Goal: Transaction & Acquisition: Purchase product/service

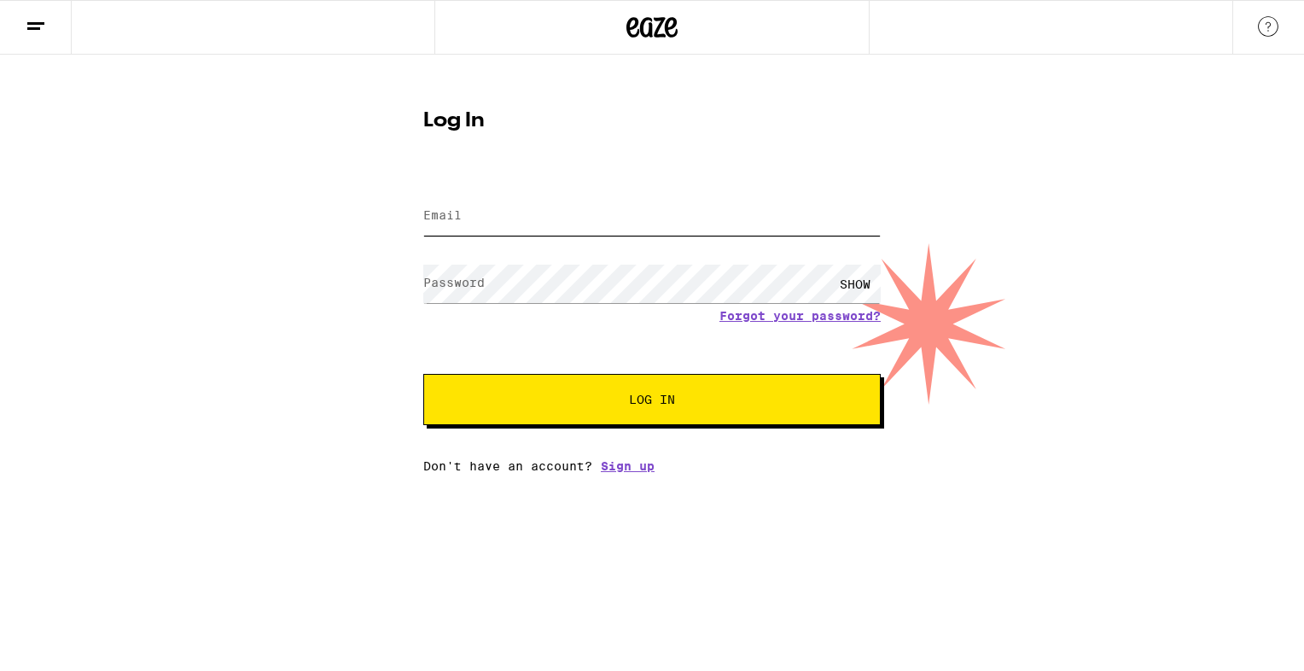
type input "[EMAIL_ADDRESS][DOMAIN_NAME]"
click at [845, 139] on div "Log In Email Email [EMAIL_ADDRESS][DOMAIN_NAME] Password Password SHOW Forgot y…" at bounding box center [651, 284] width 491 height 375
click at [654, 400] on span "Log In" at bounding box center [652, 399] width 46 height 12
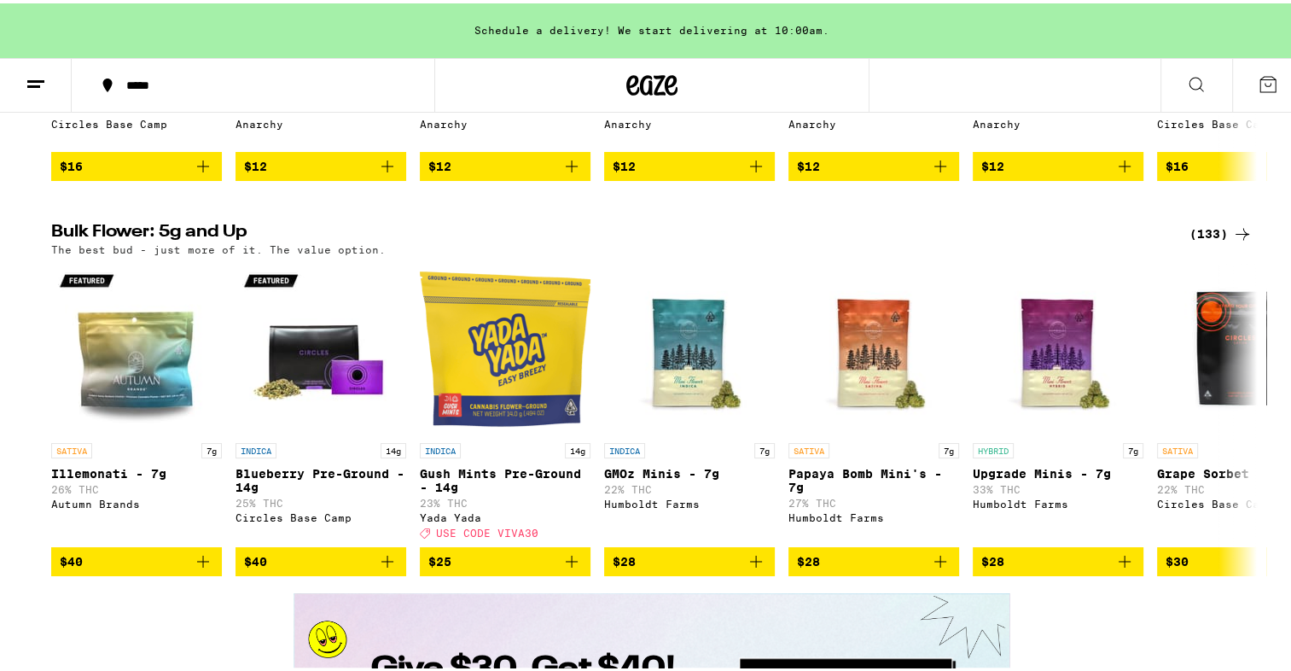
scroll to position [2511, 0]
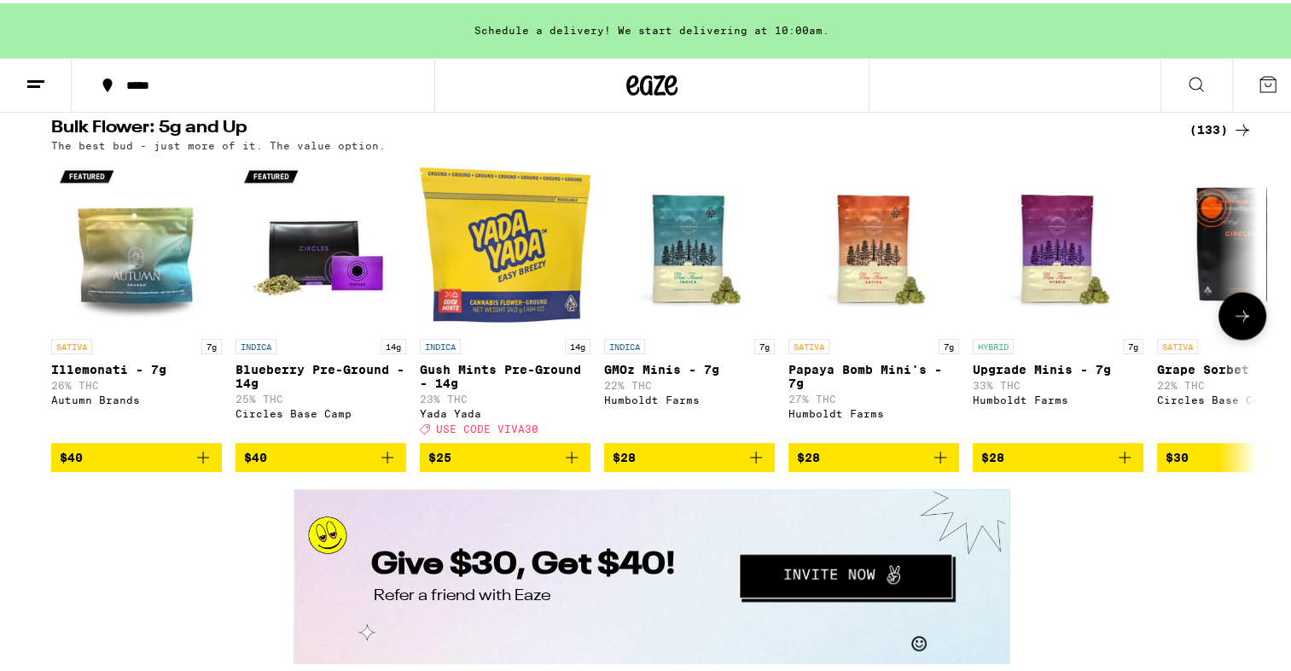
click at [1236, 322] on icon at bounding box center [1242, 312] width 20 height 20
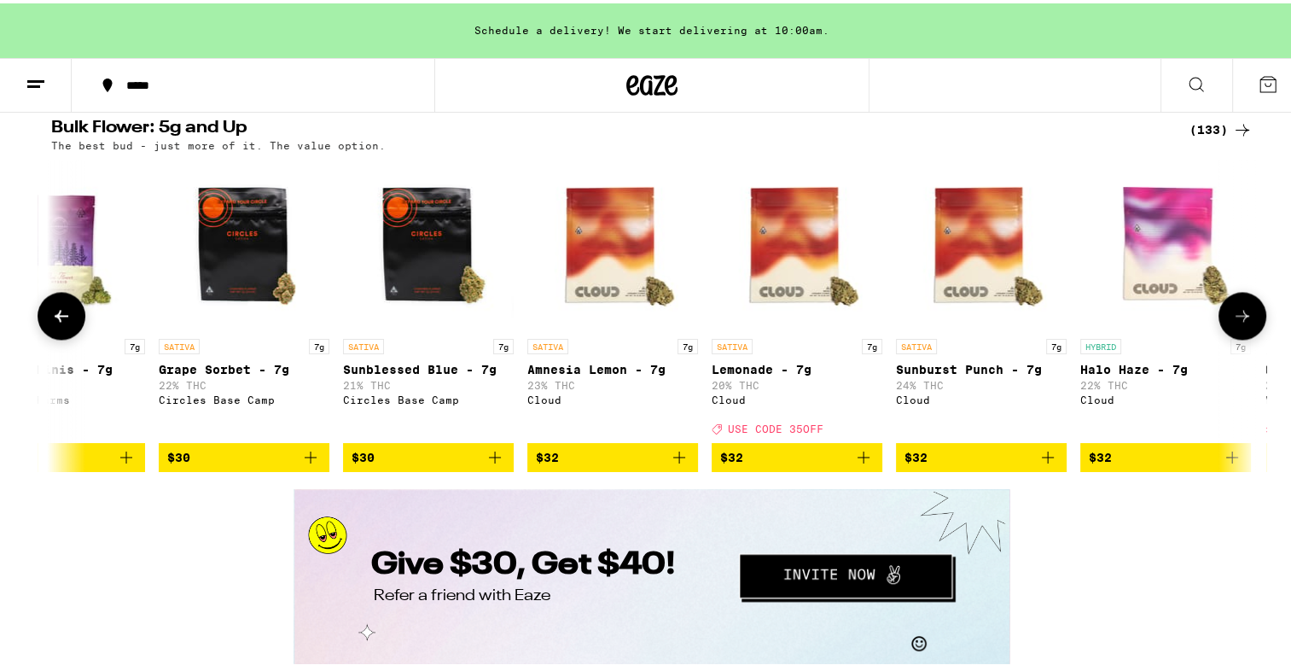
scroll to position [0, 1015]
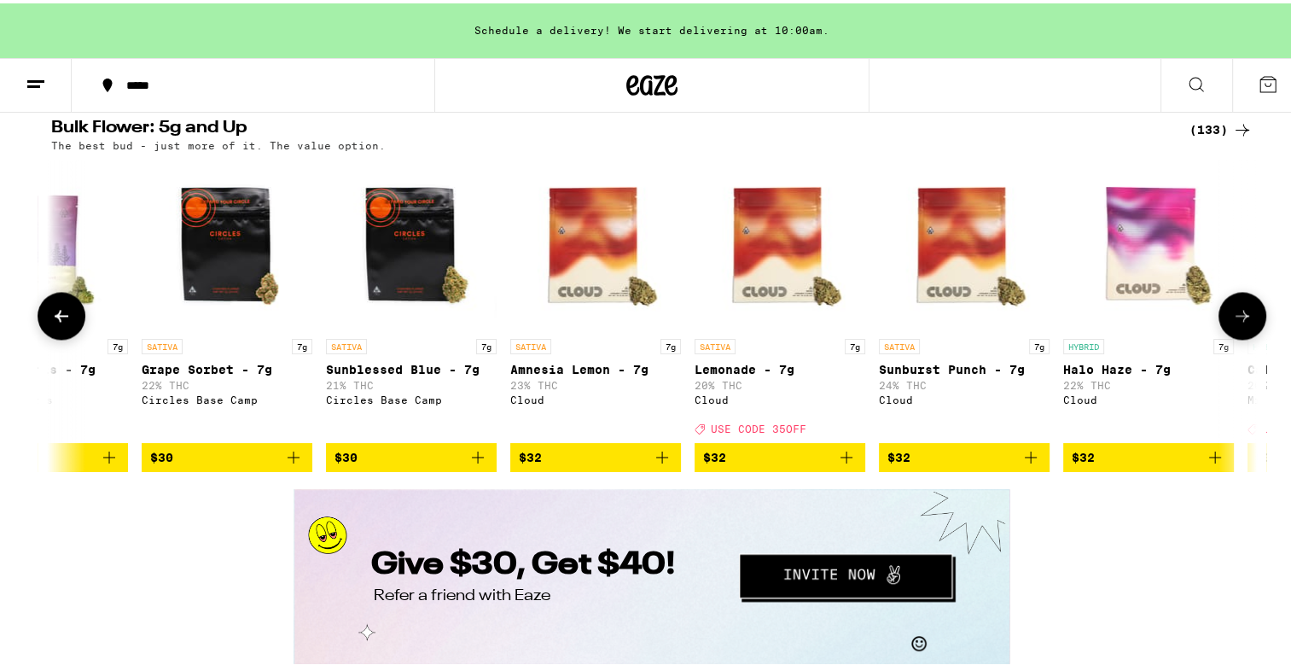
click at [1236, 322] on icon at bounding box center [1242, 312] width 20 height 20
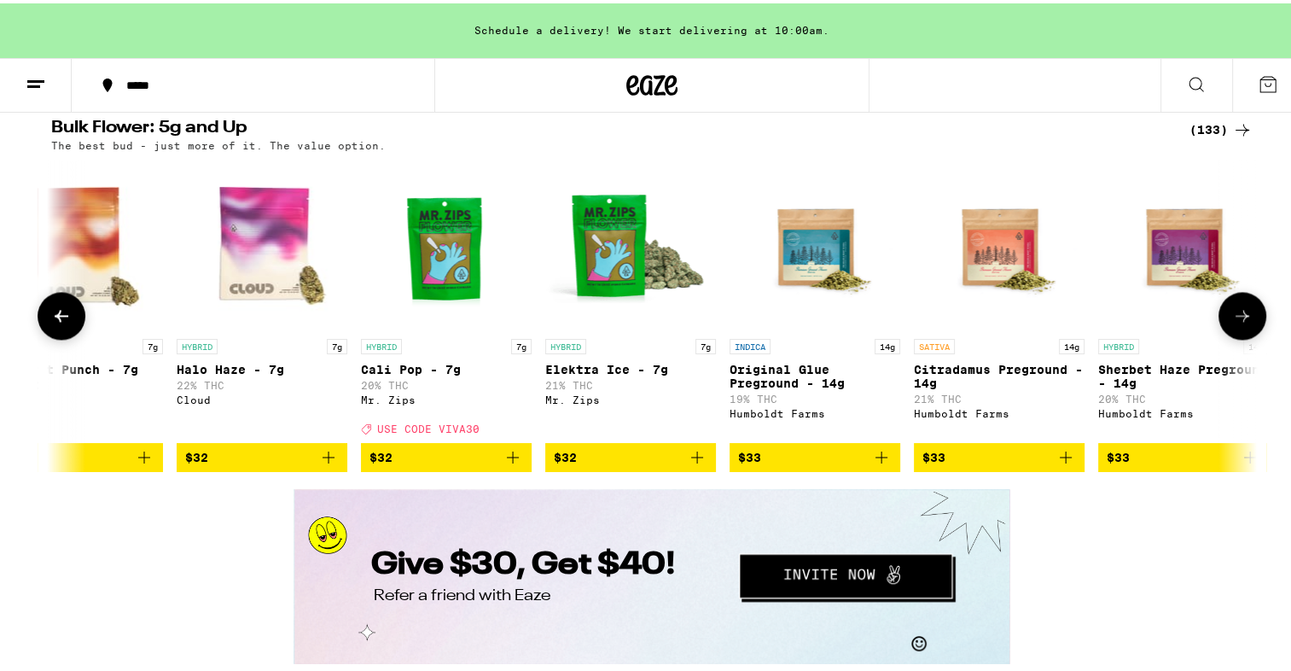
scroll to position [0, 2031]
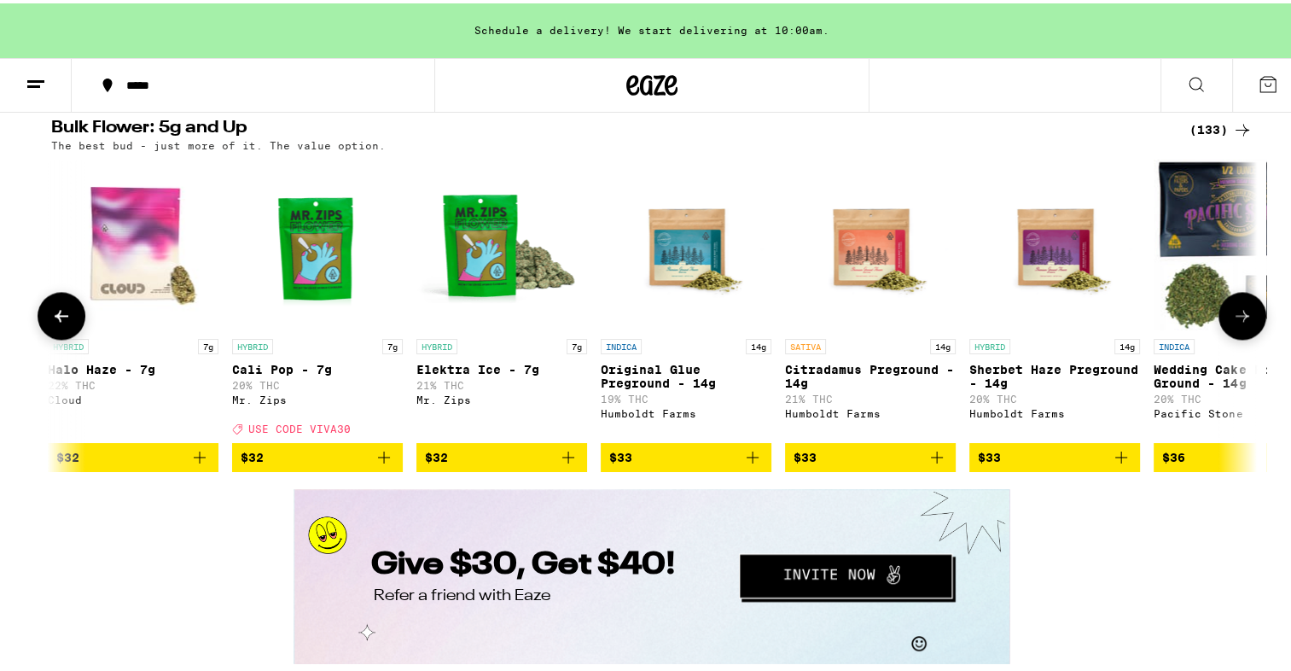
click at [1236, 322] on icon at bounding box center [1242, 312] width 20 height 20
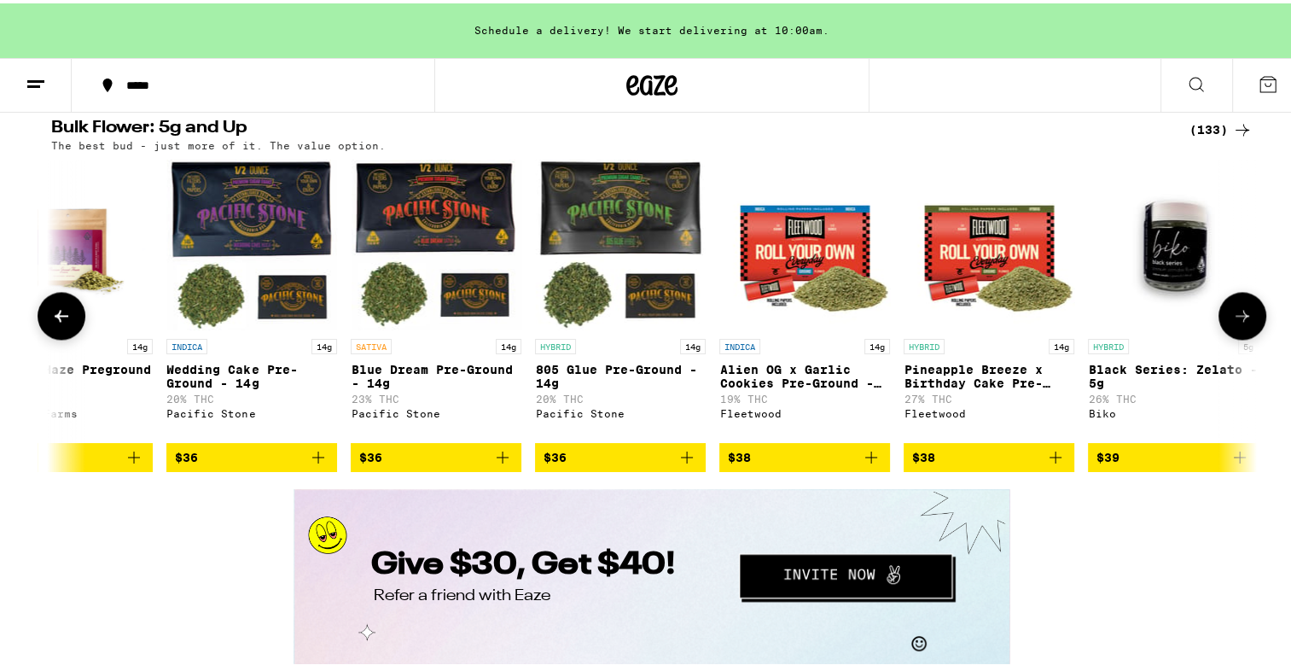
scroll to position [0, 3047]
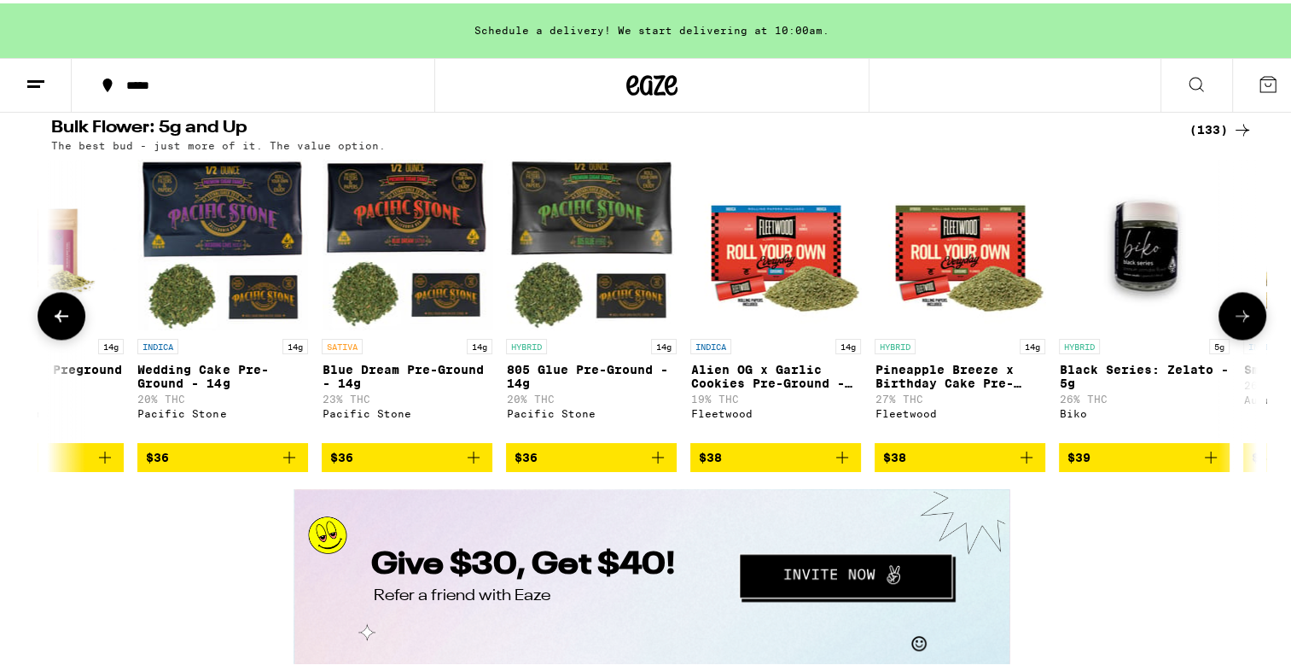
click at [1236, 322] on icon at bounding box center [1242, 312] width 20 height 20
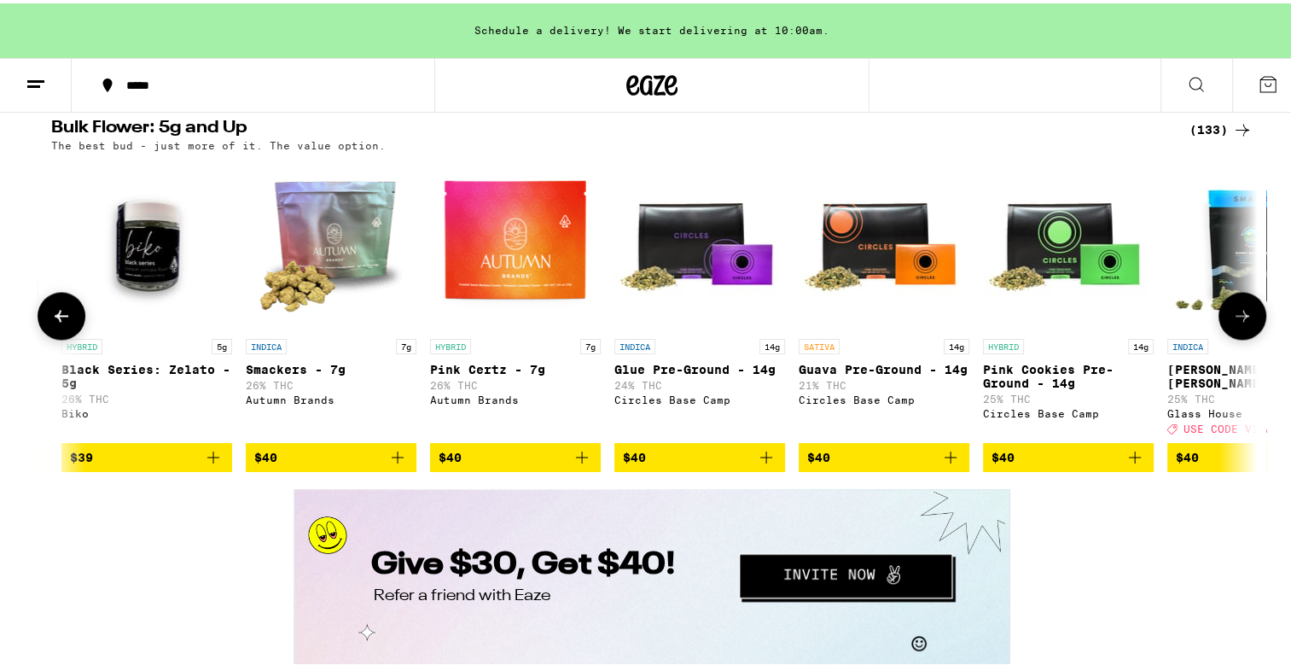
scroll to position [0, 4062]
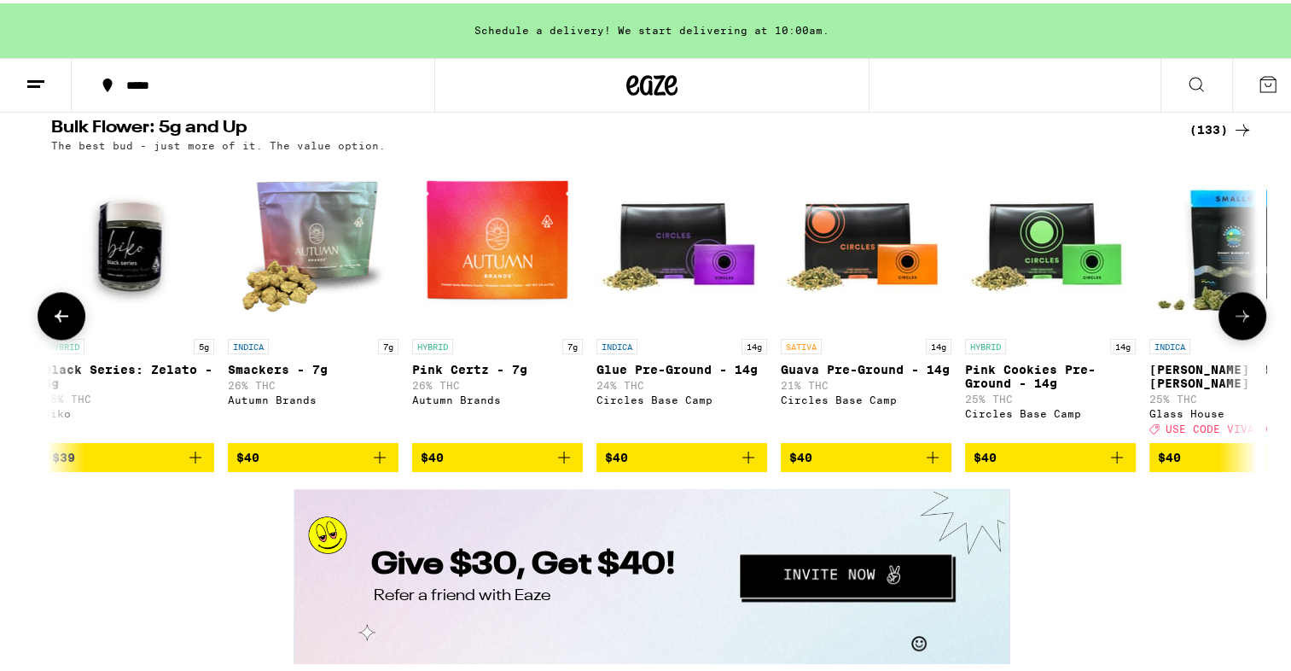
click at [1236, 322] on icon at bounding box center [1242, 312] width 20 height 20
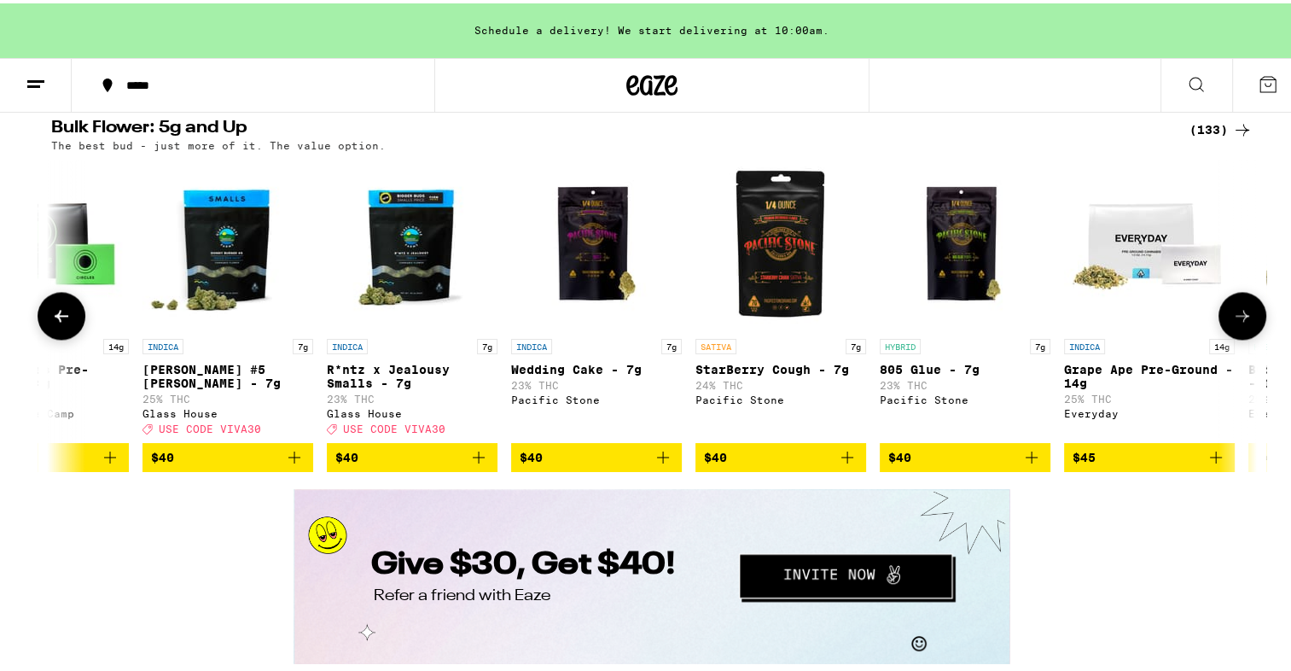
scroll to position [0, 5078]
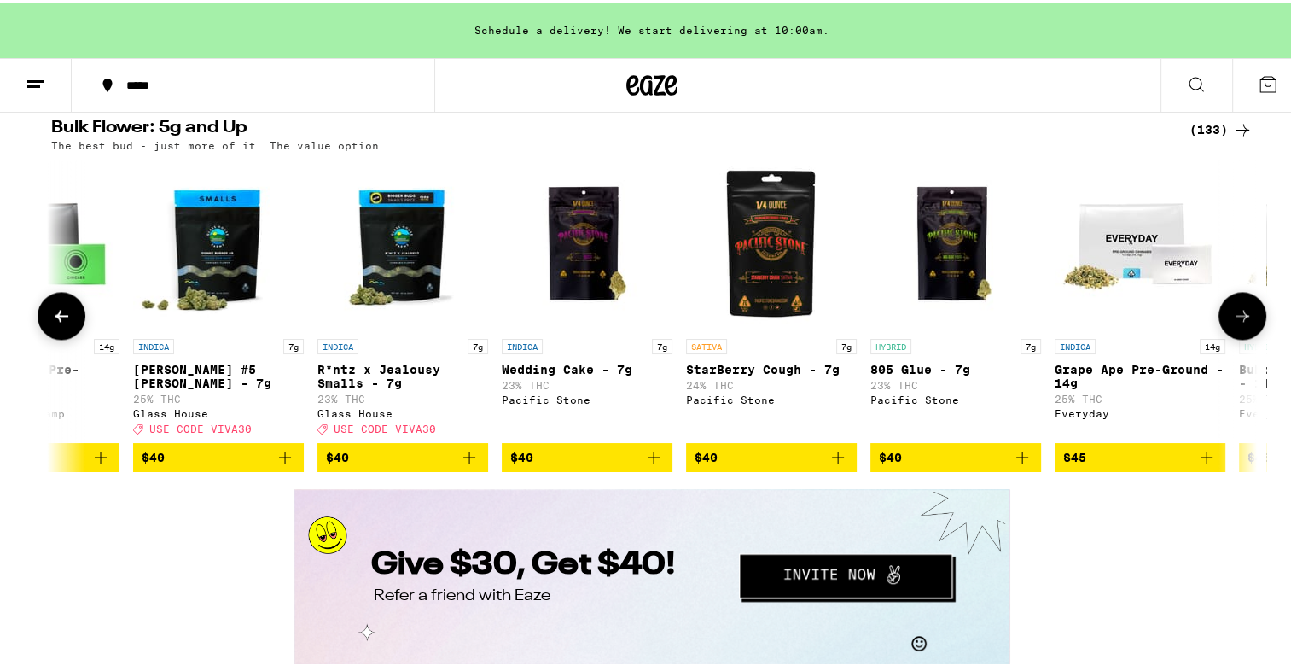
click at [1236, 322] on icon at bounding box center [1242, 312] width 20 height 20
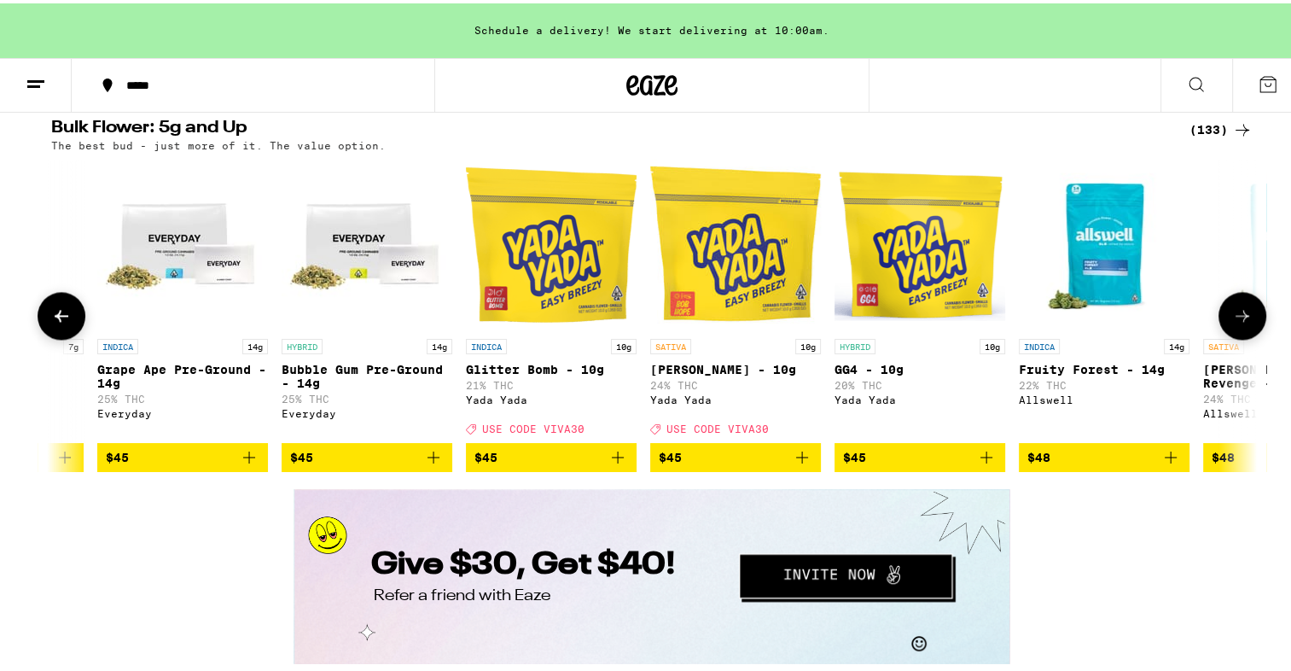
scroll to position [0, 6093]
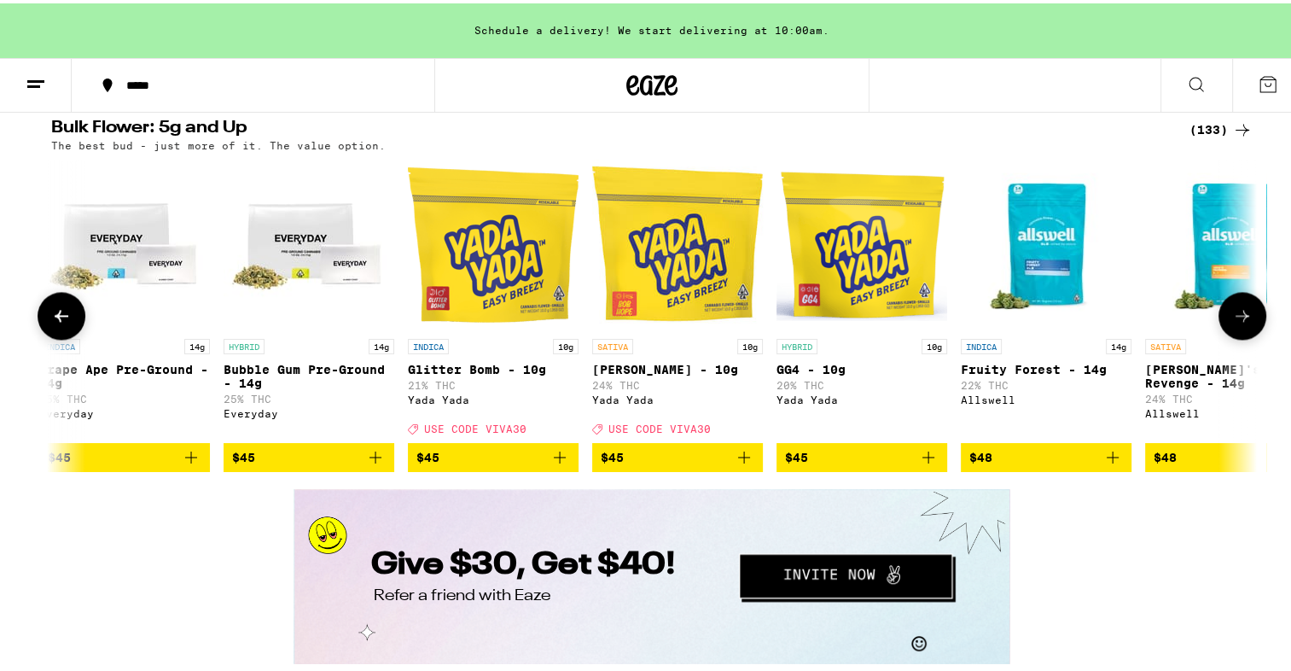
click at [1236, 322] on icon at bounding box center [1242, 312] width 20 height 20
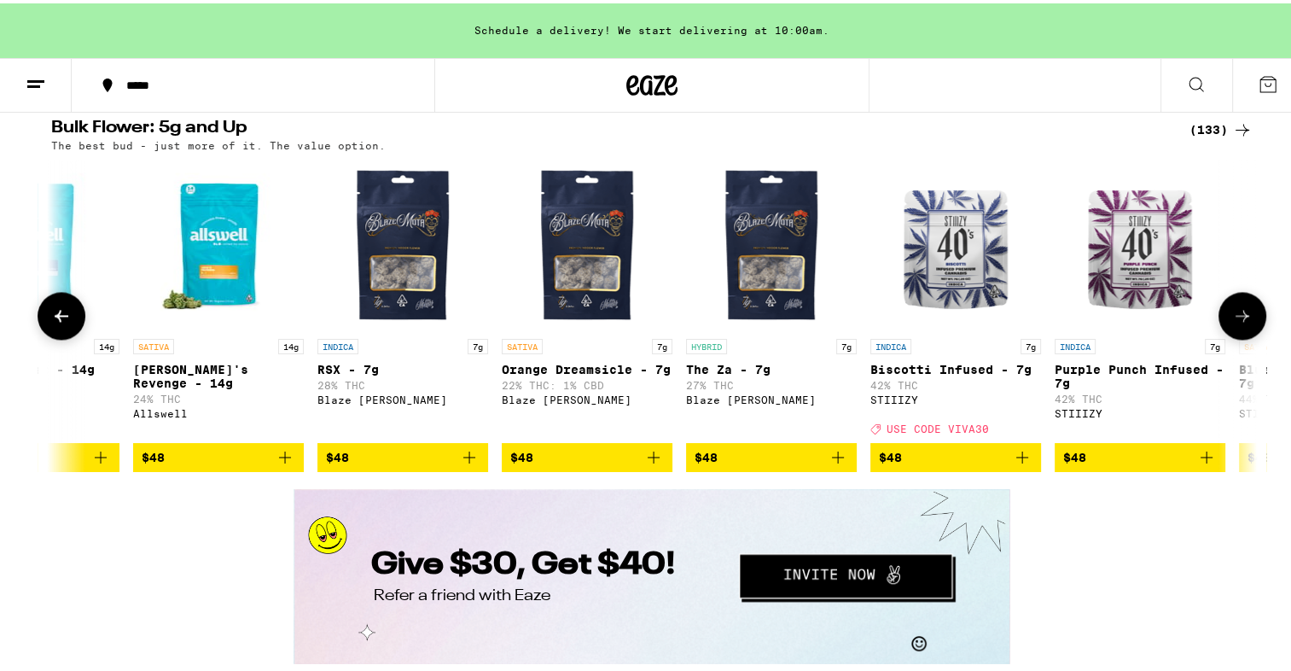
scroll to position [0, 7109]
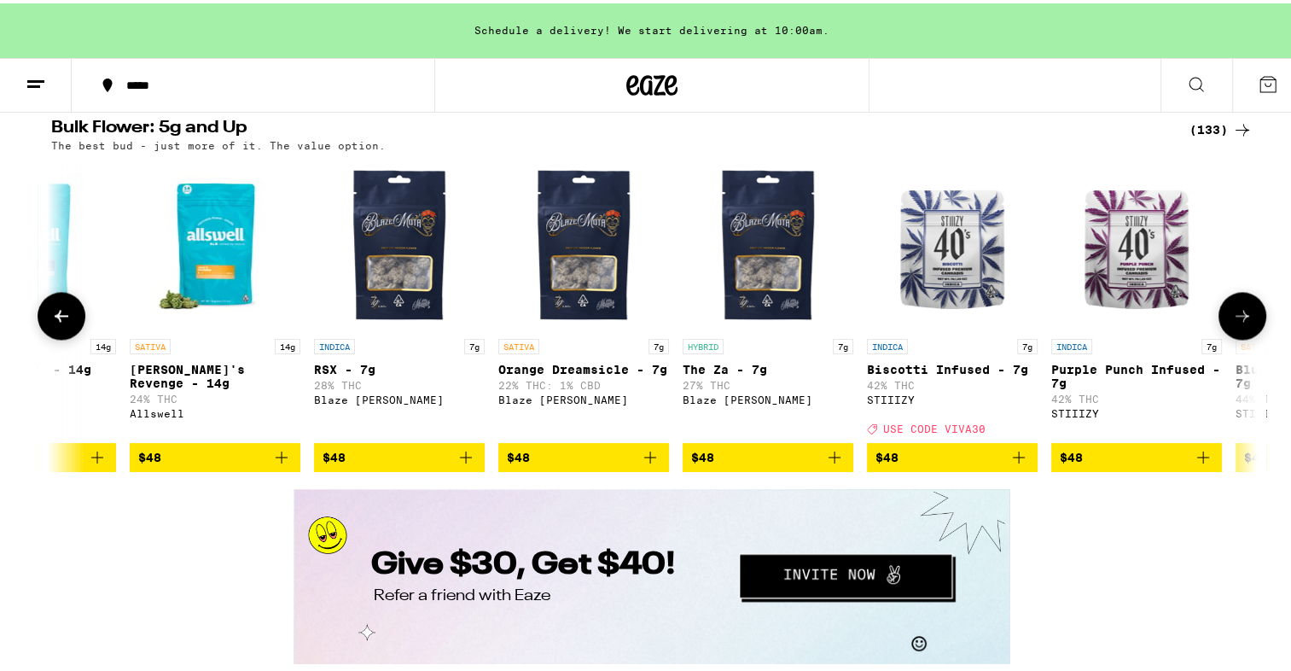
click at [1236, 322] on icon at bounding box center [1242, 312] width 20 height 20
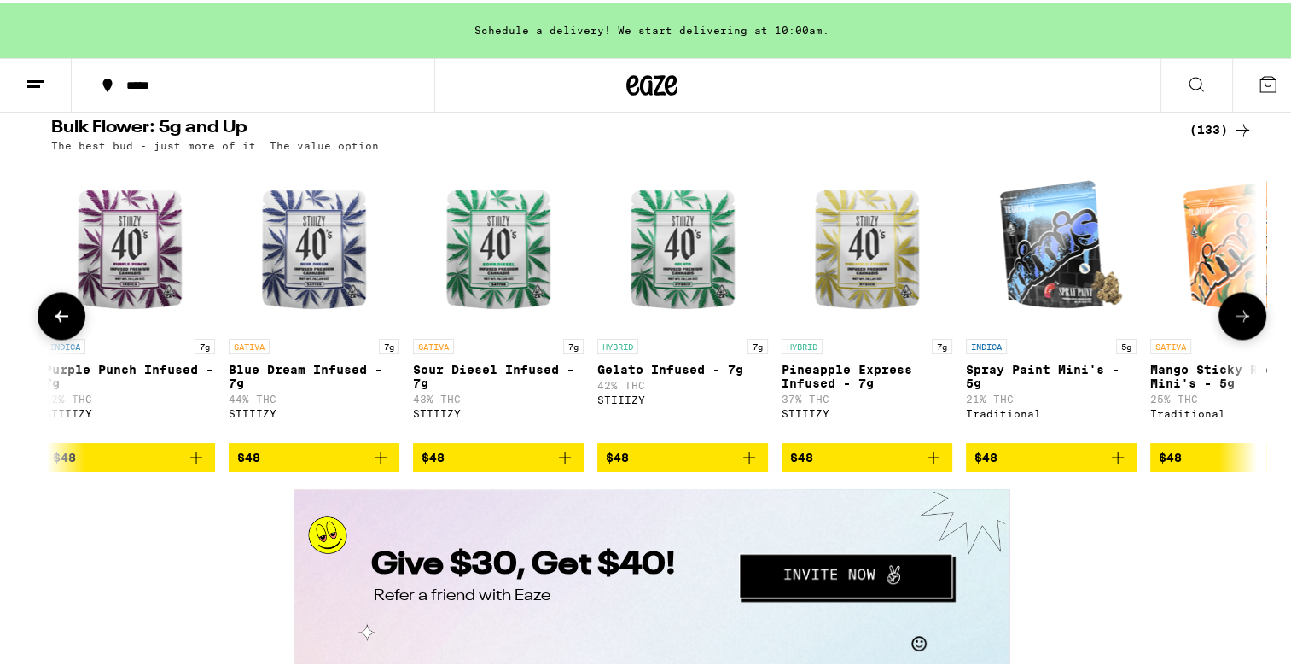
scroll to position [0, 8125]
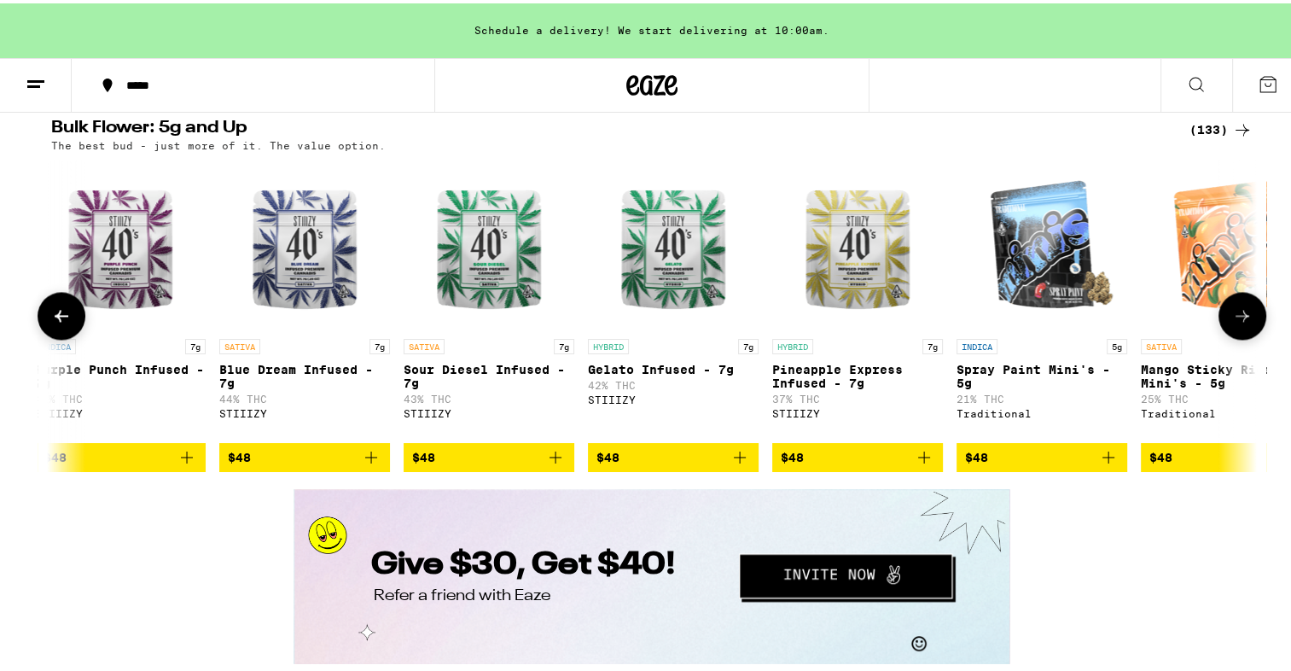
click at [1236, 322] on icon at bounding box center [1242, 312] width 20 height 20
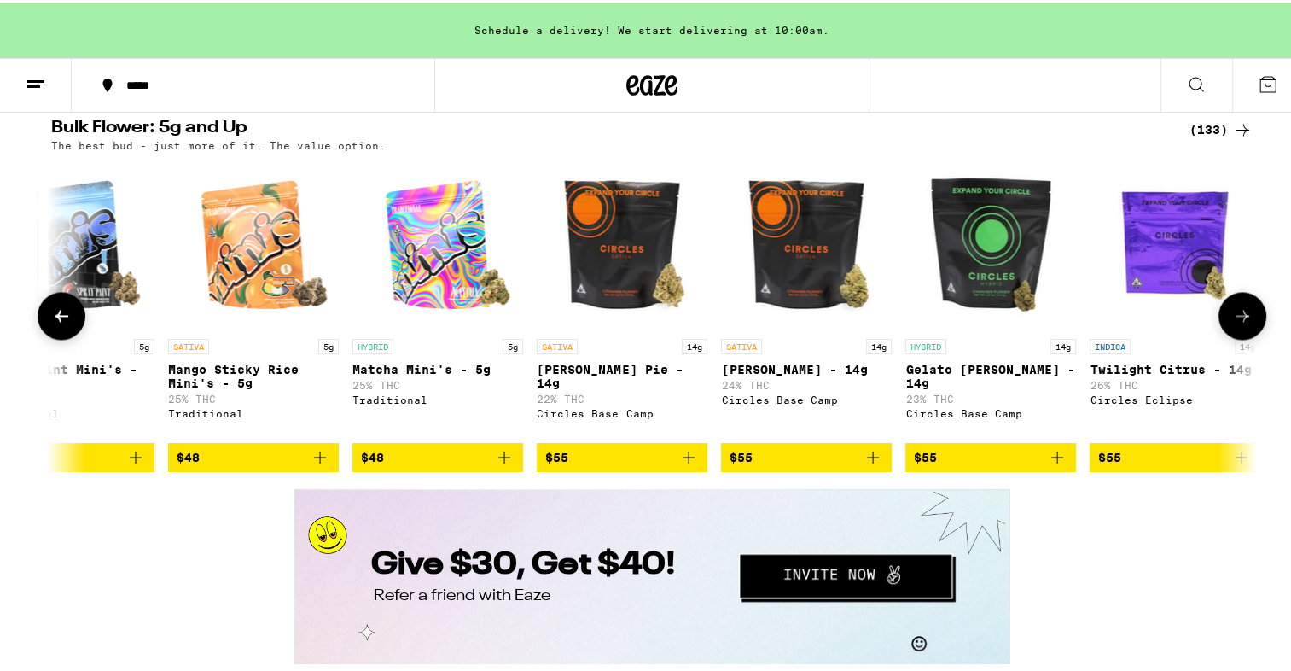
scroll to position [0, 9140]
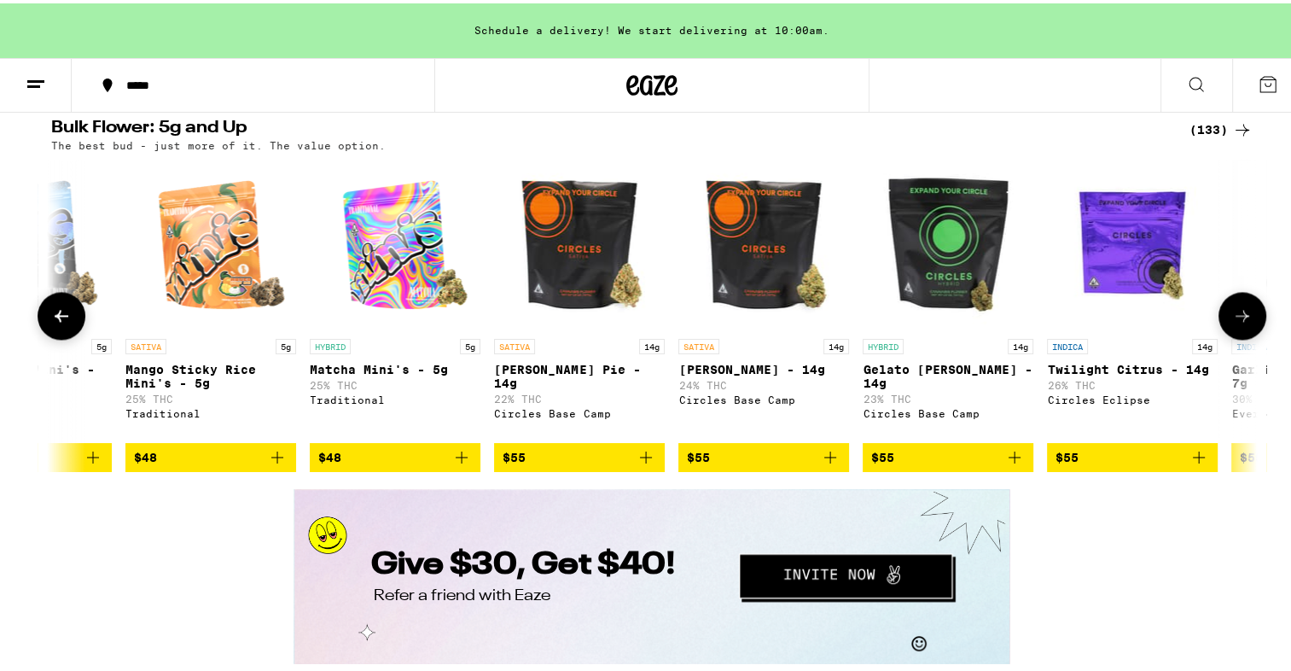
click at [1236, 322] on icon at bounding box center [1242, 312] width 20 height 20
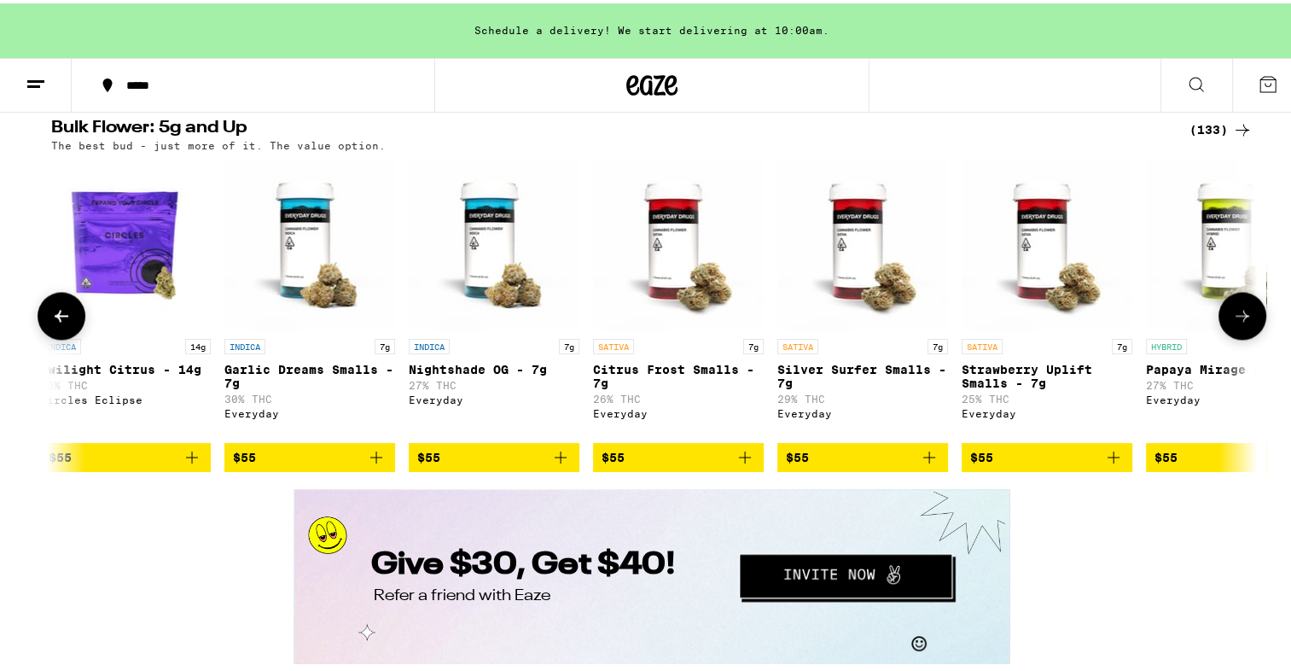
scroll to position [0, 10156]
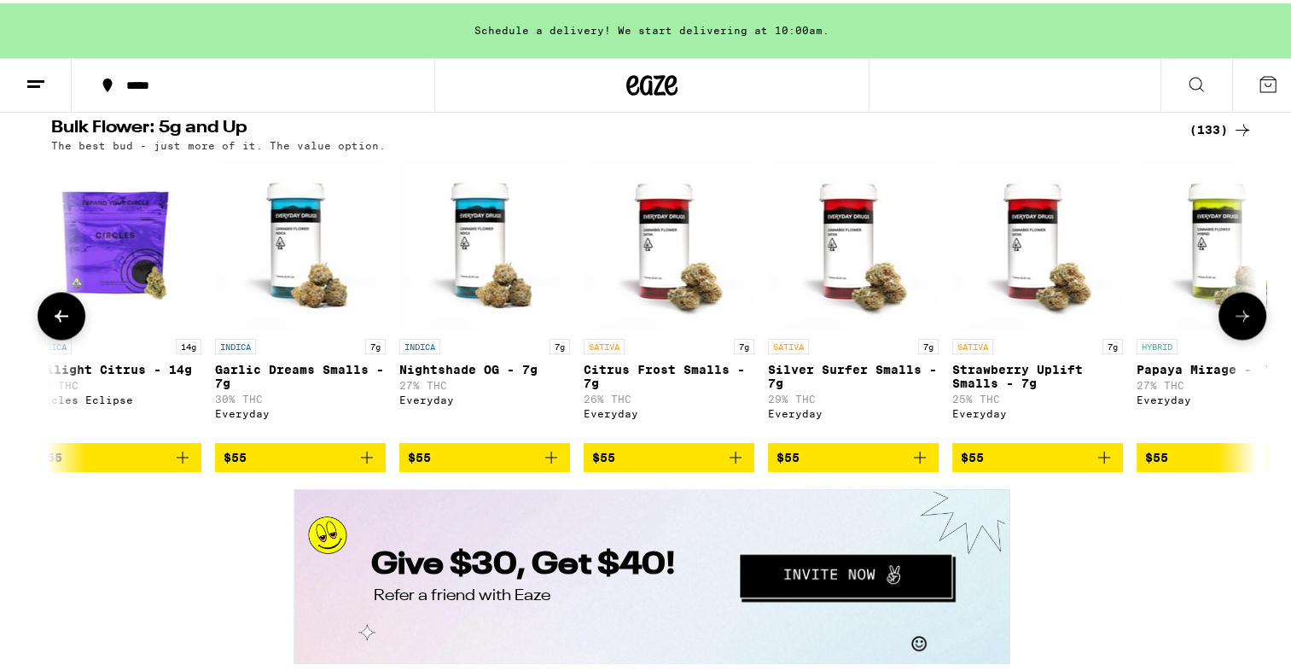
click at [1236, 322] on icon at bounding box center [1242, 312] width 20 height 20
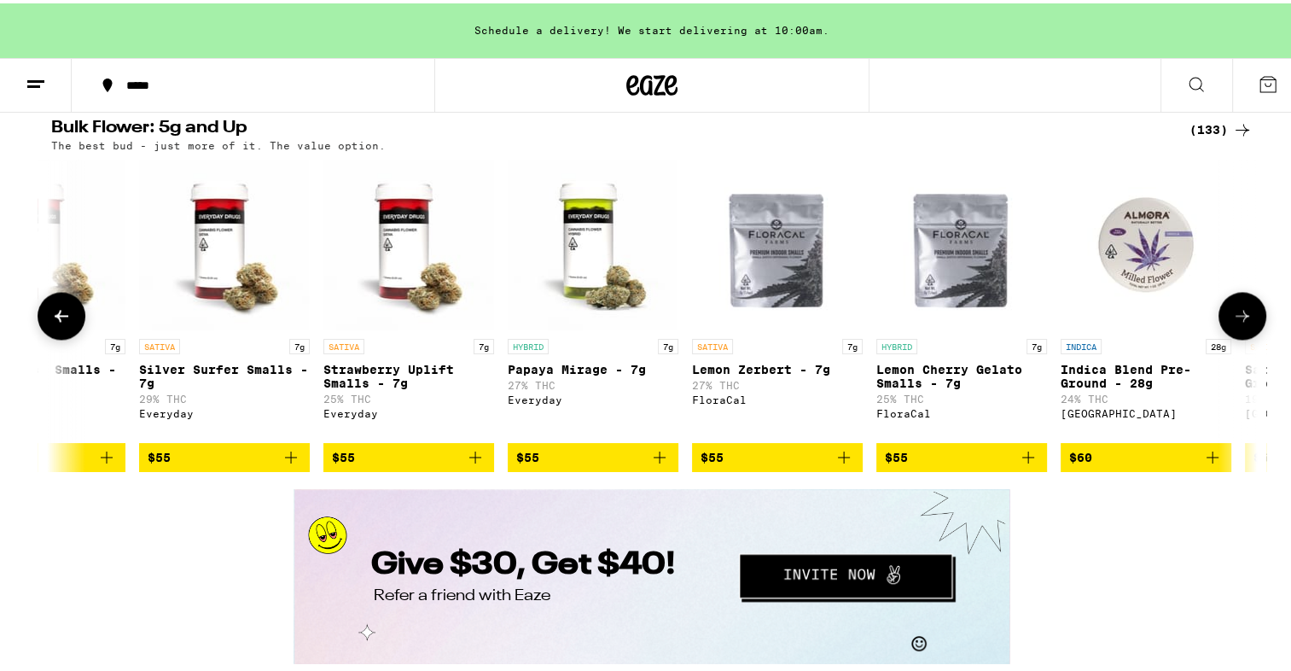
scroll to position [0, 11171]
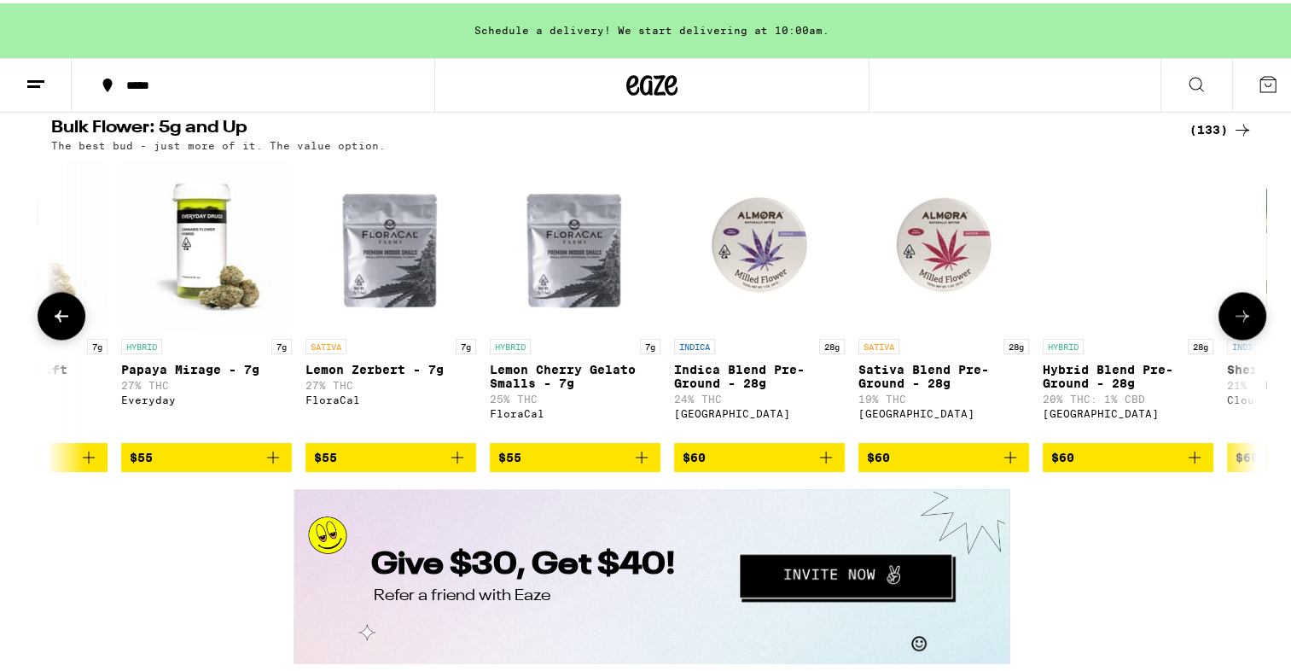
click at [1236, 322] on icon at bounding box center [1242, 312] width 20 height 20
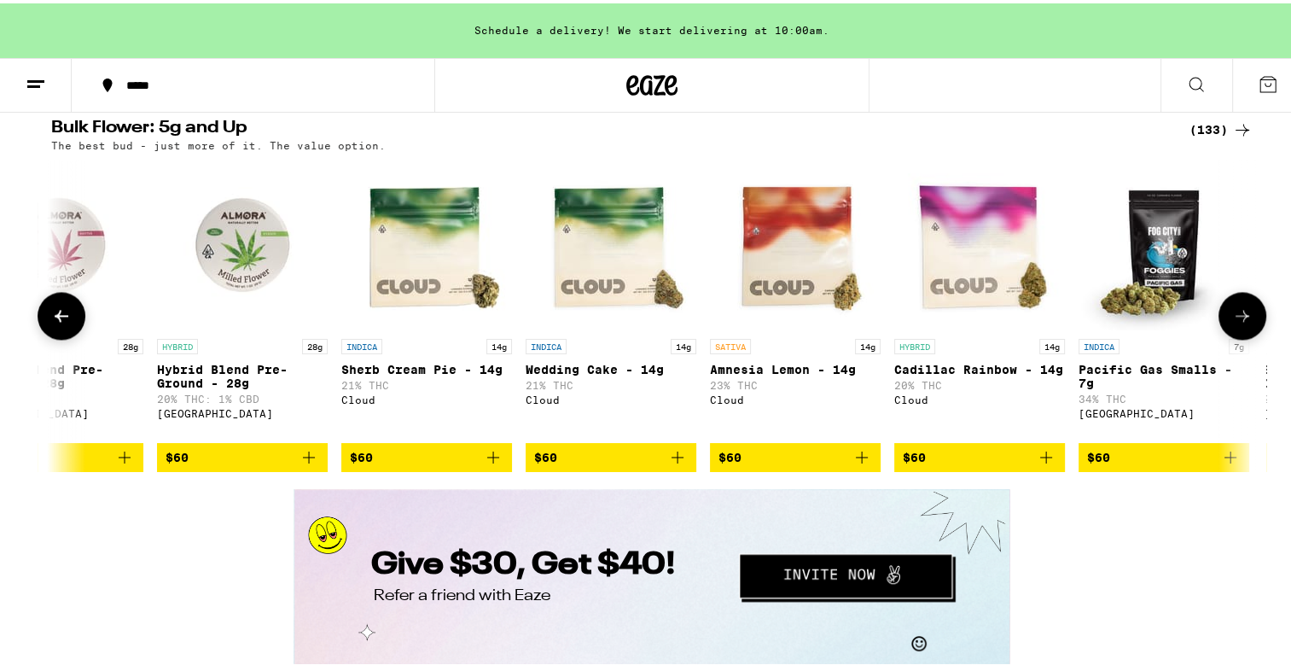
scroll to position [0, 12187]
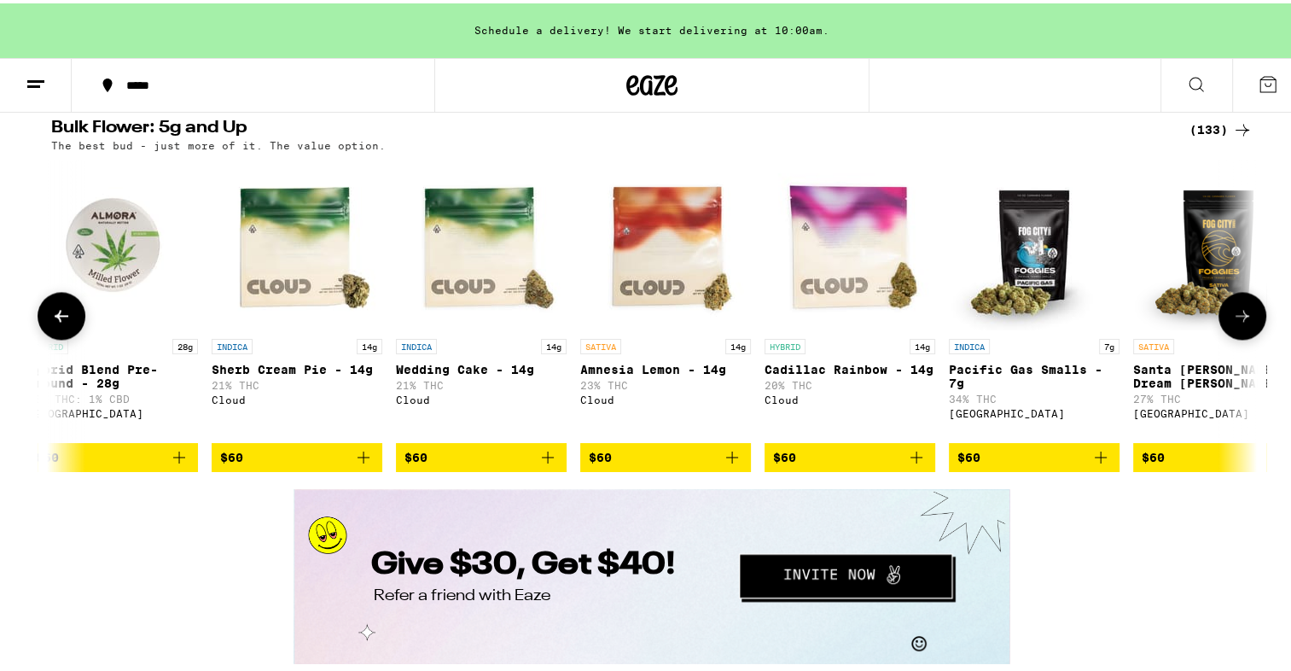
click at [1236, 322] on icon at bounding box center [1242, 312] width 20 height 20
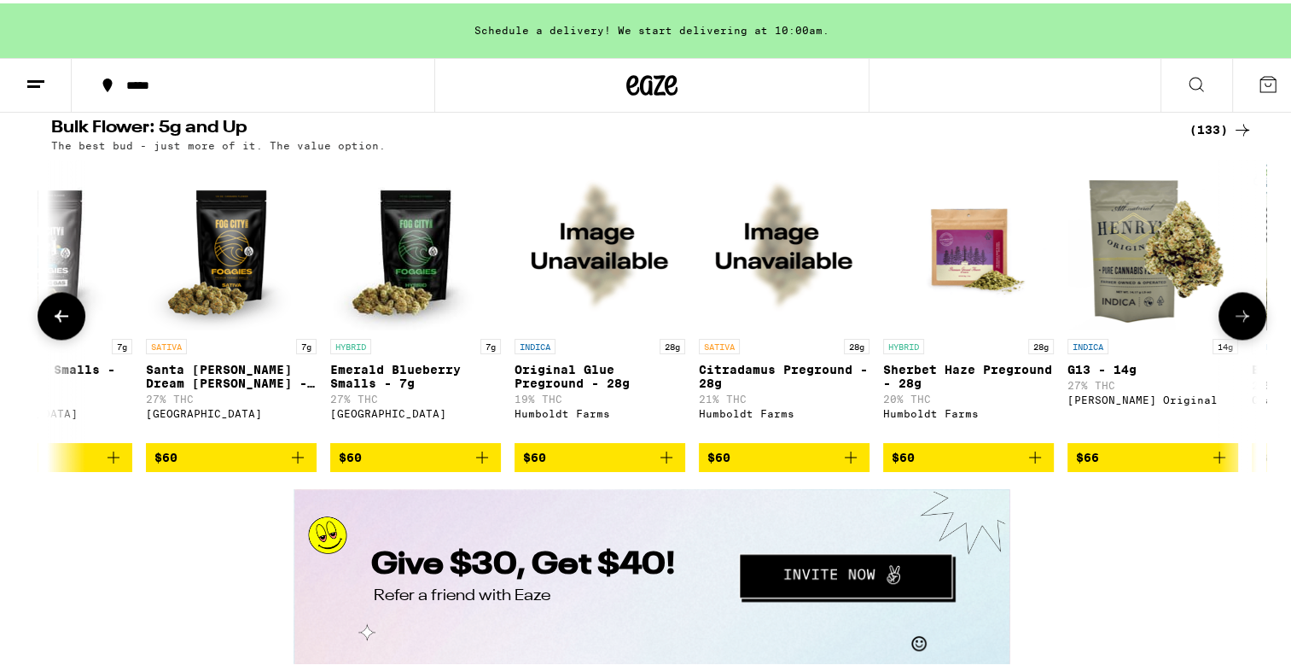
scroll to position [0, 13203]
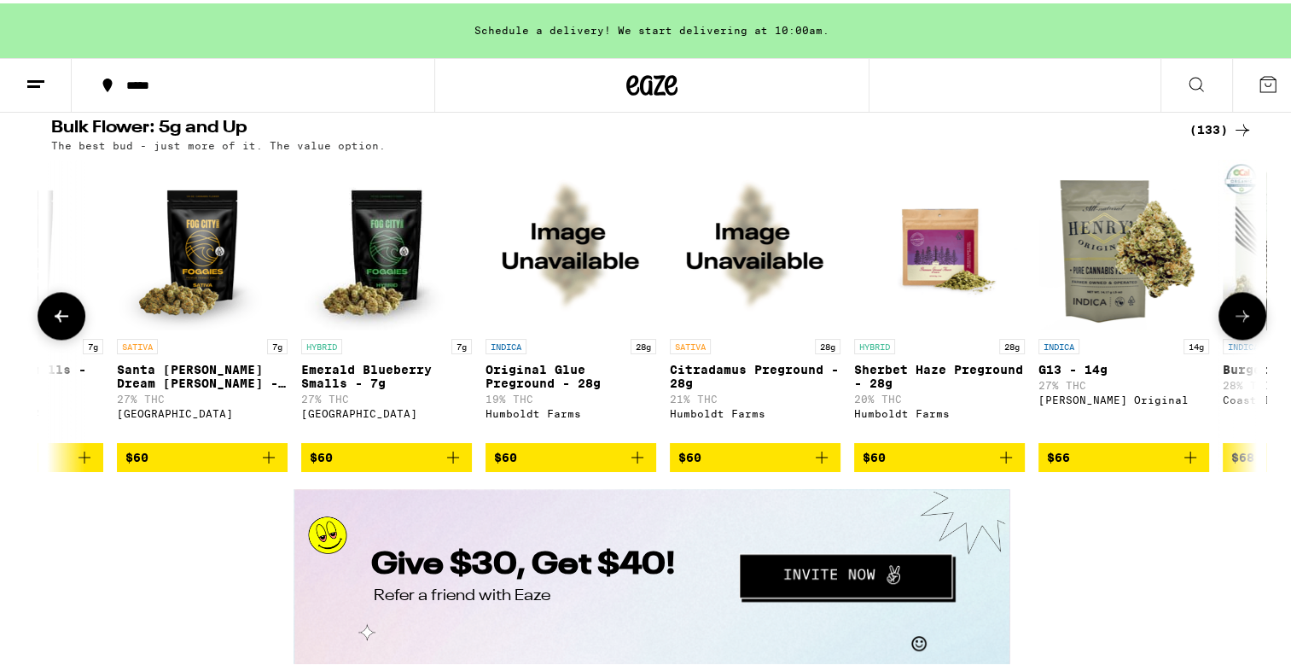
click at [1236, 322] on icon at bounding box center [1242, 312] width 20 height 20
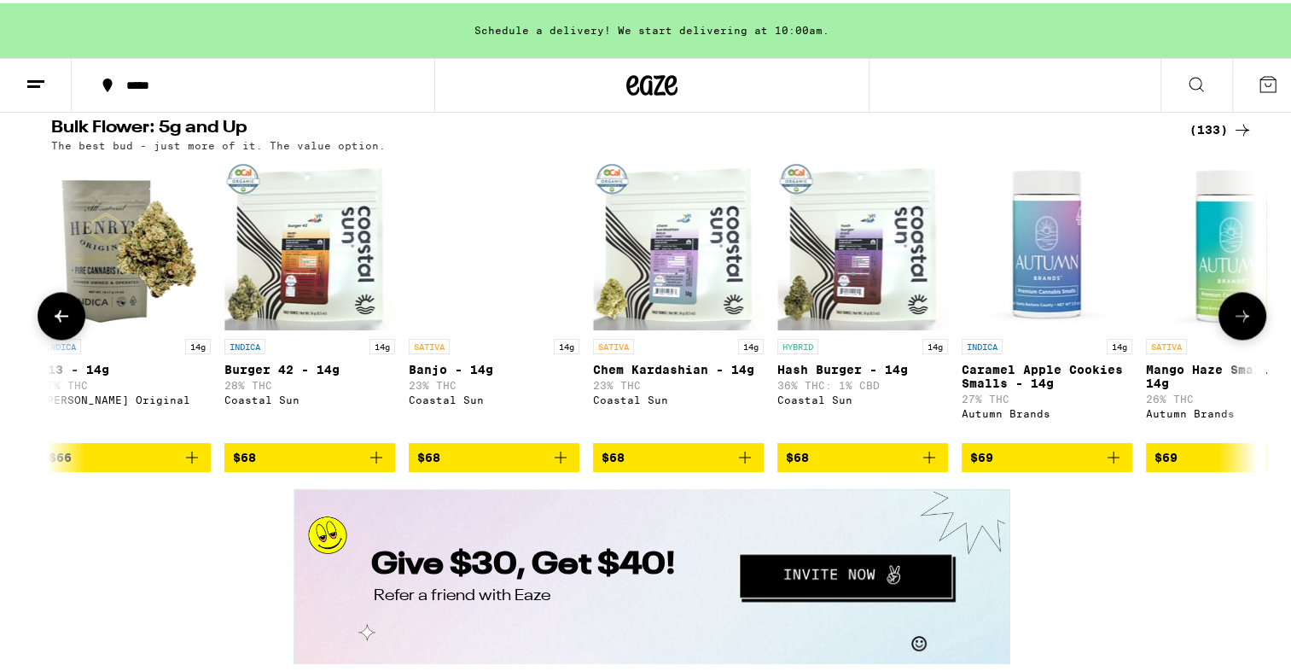
scroll to position [0, 14218]
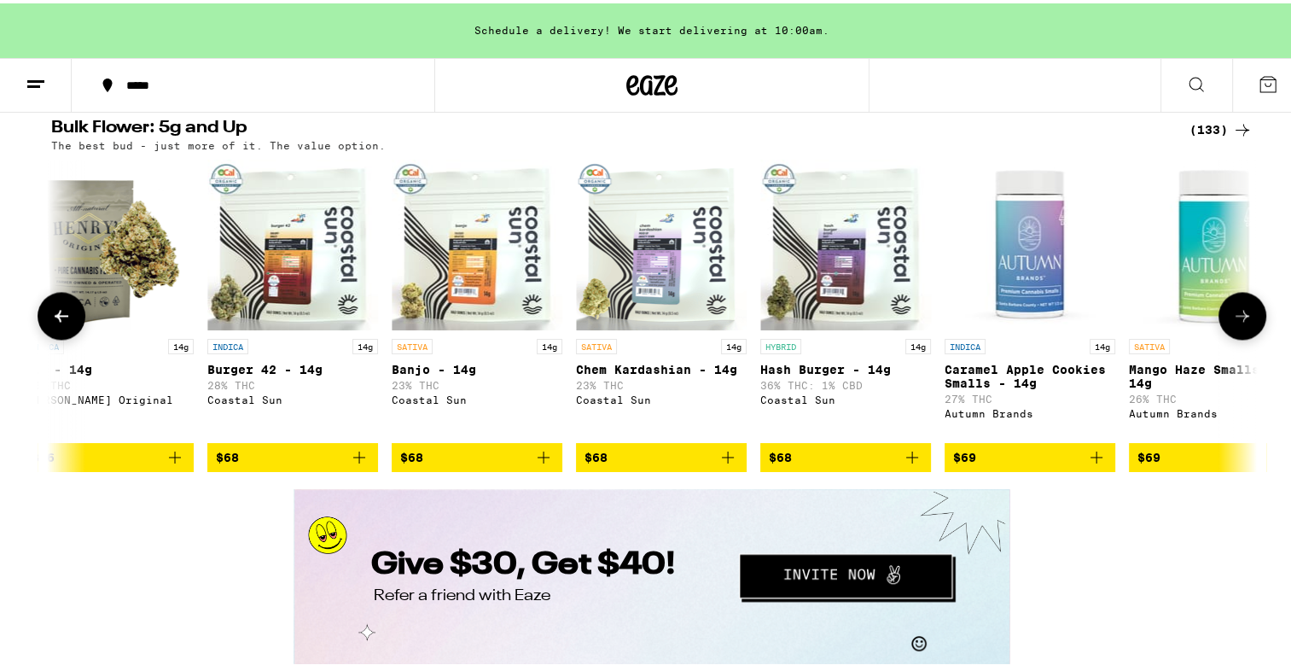
click at [1236, 322] on icon at bounding box center [1242, 312] width 20 height 20
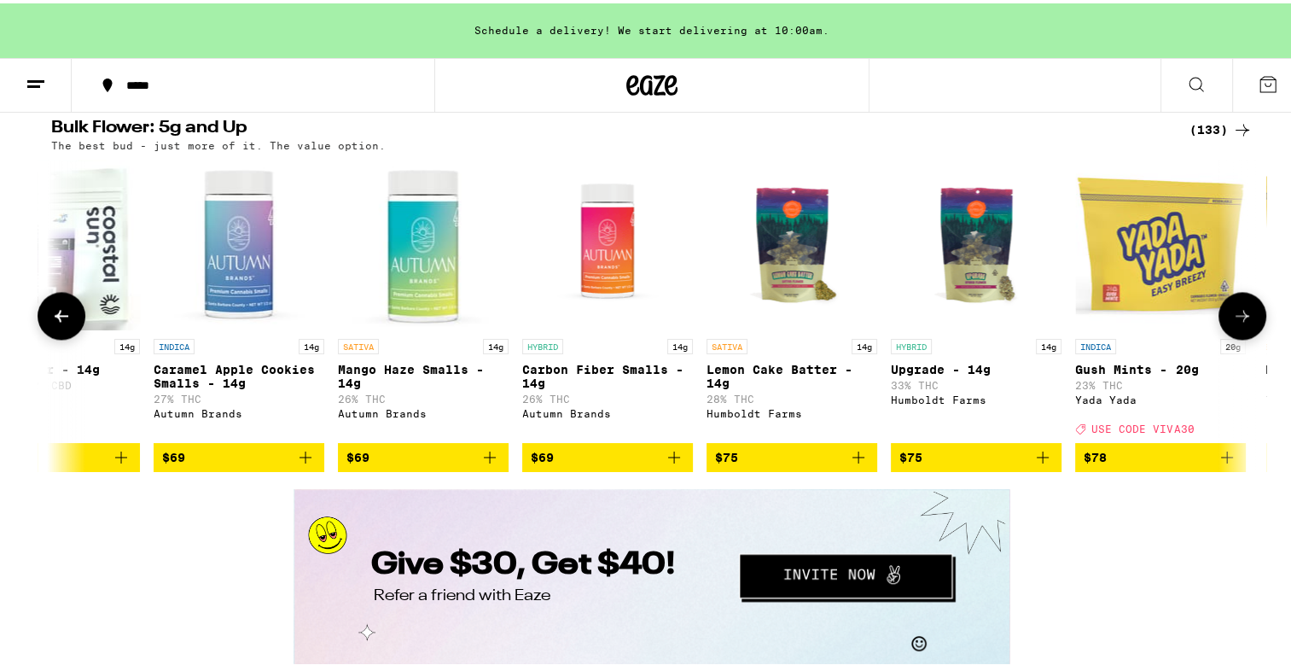
scroll to position [0, 15234]
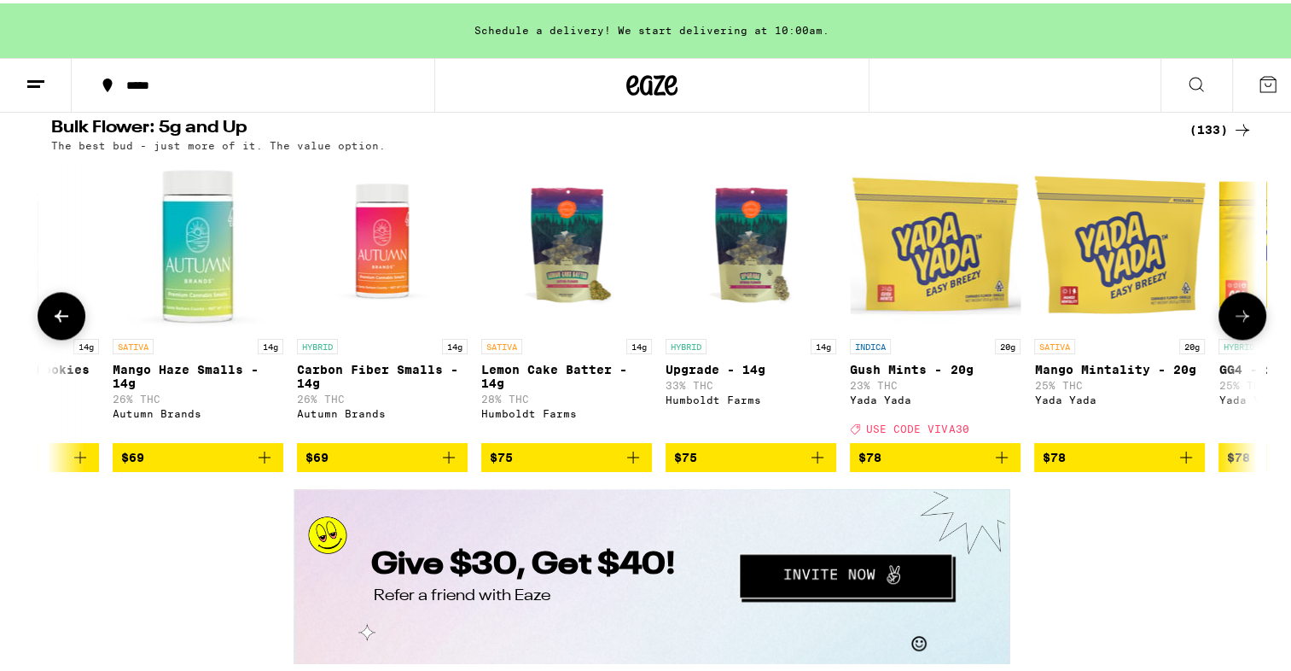
click at [1236, 322] on icon at bounding box center [1242, 312] width 20 height 20
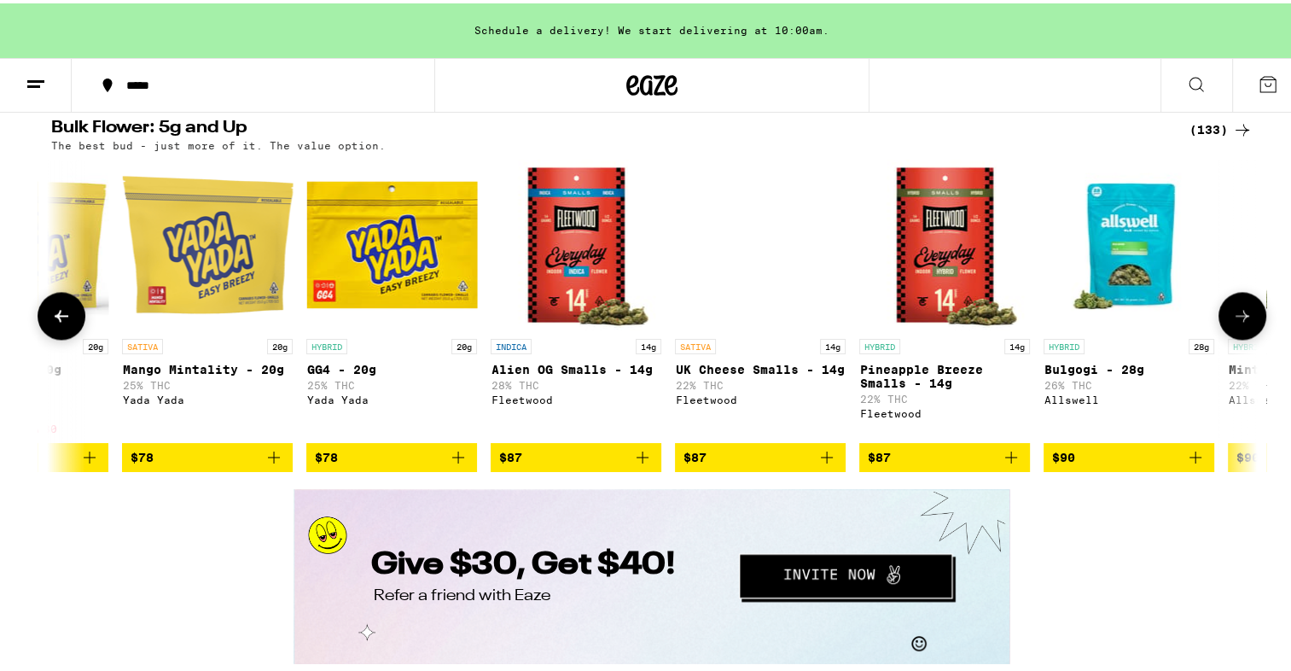
scroll to position [0, 16249]
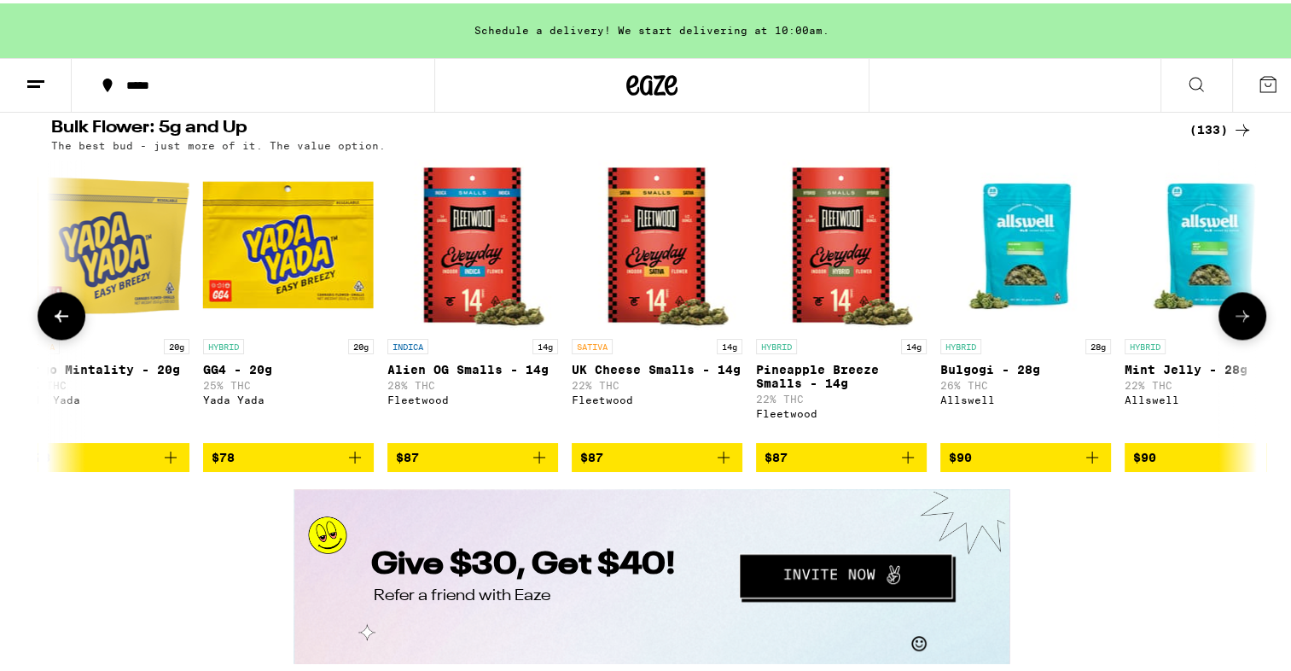
click at [1236, 322] on icon at bounding box center [1242, 312] width 20 height 20
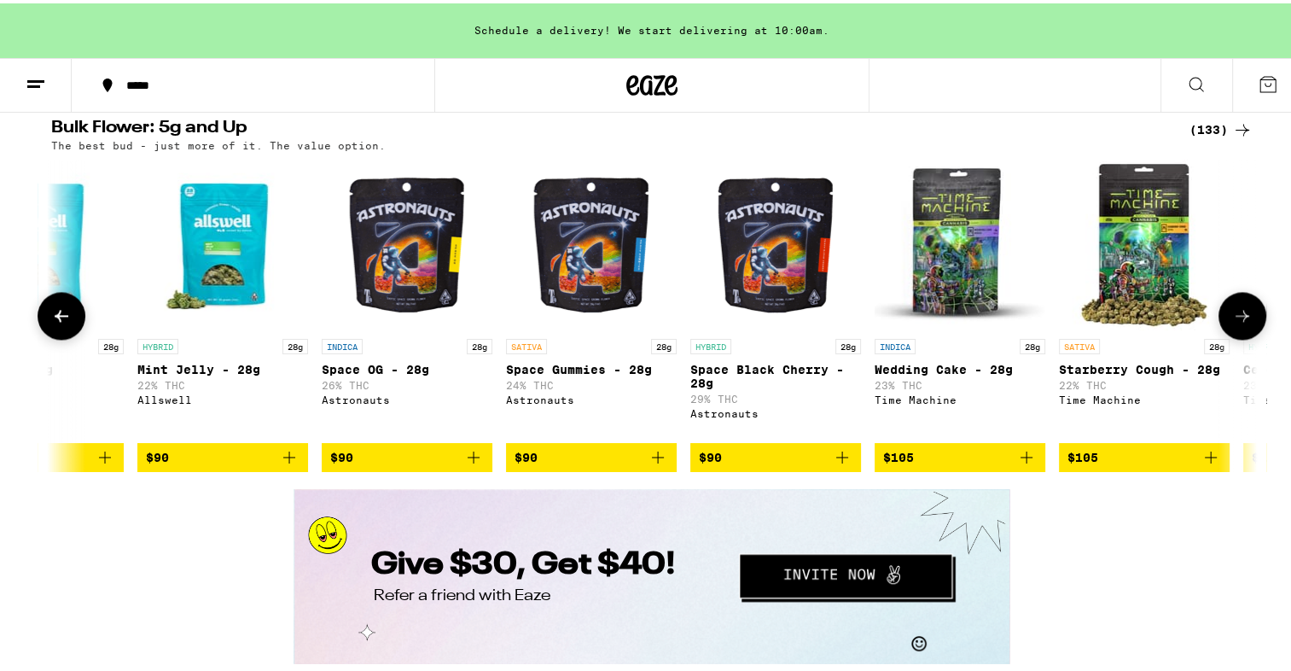
scroll to position [0, 17265]
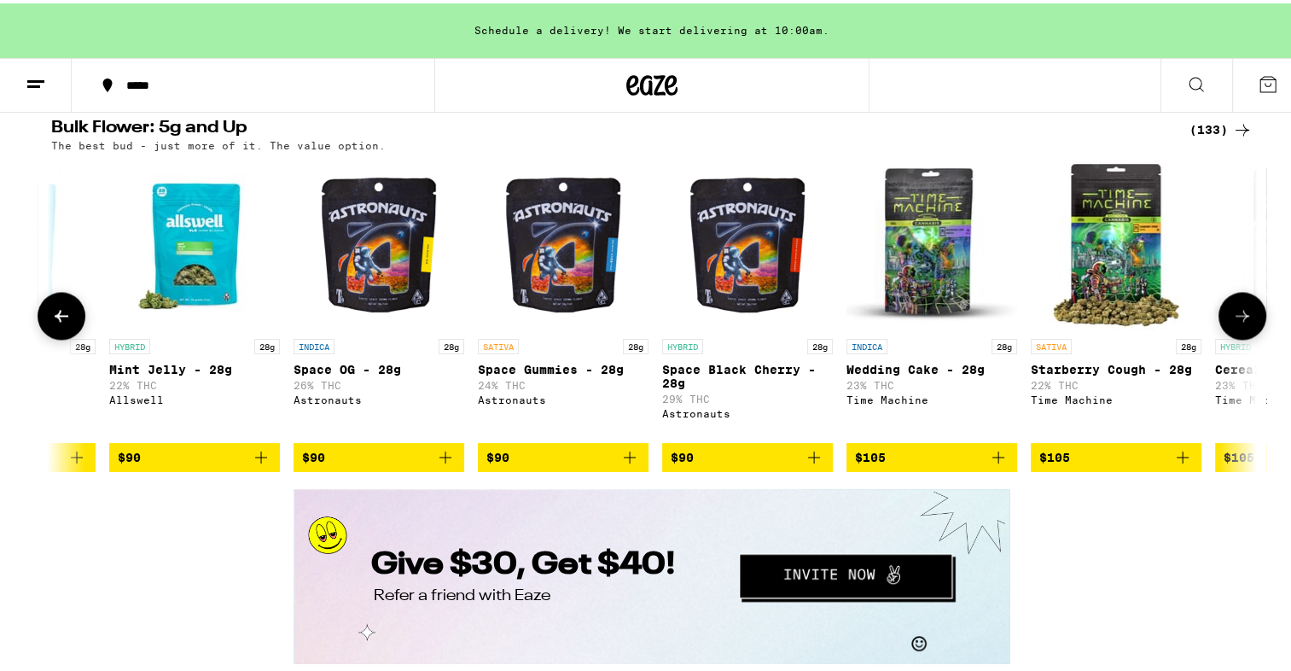
click at [1236, 322] on icon at bounding box center [1242, 312] width 20 height 20
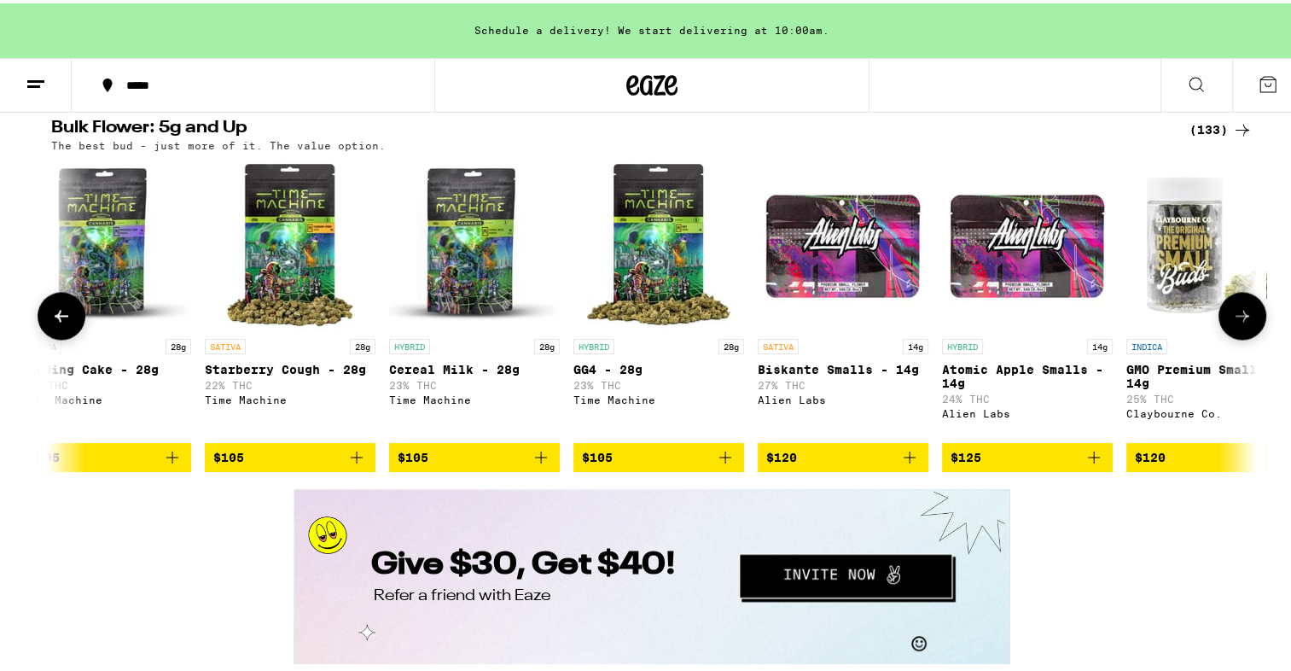
scroll to position [0, 18281]
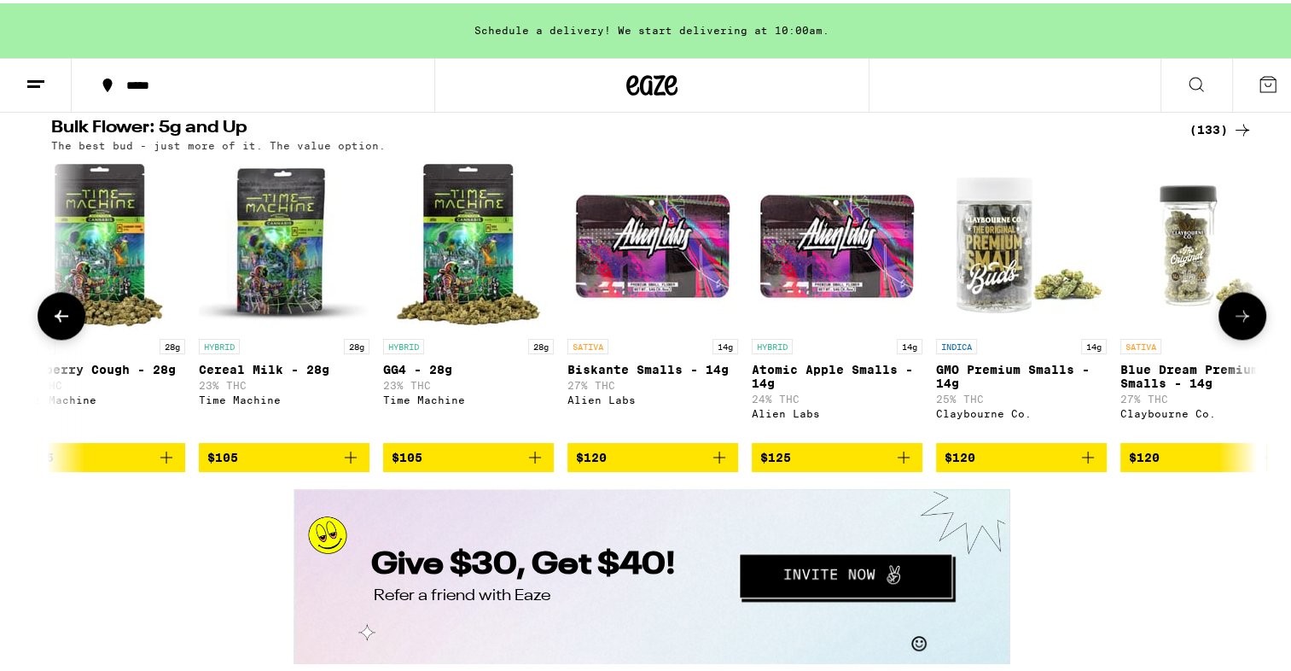
click at [1236, 322] on icon at bounding box center [1242, 312] width 20 height 20
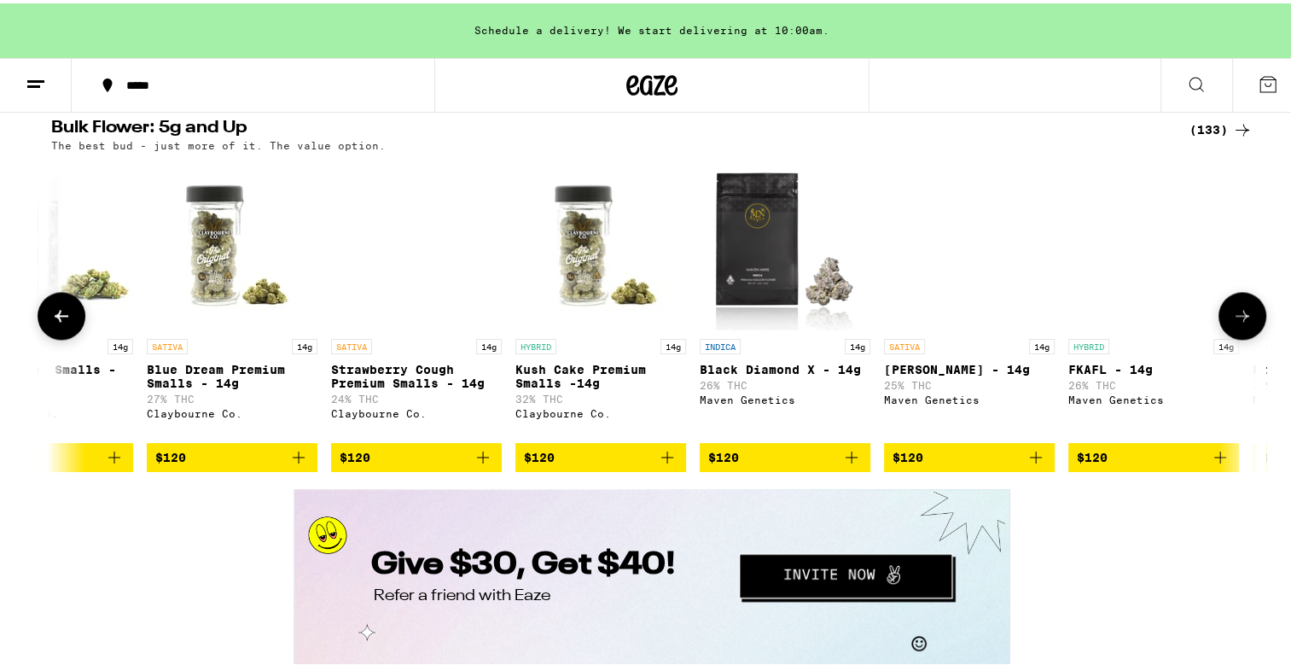
scroll to position [0, 19296]
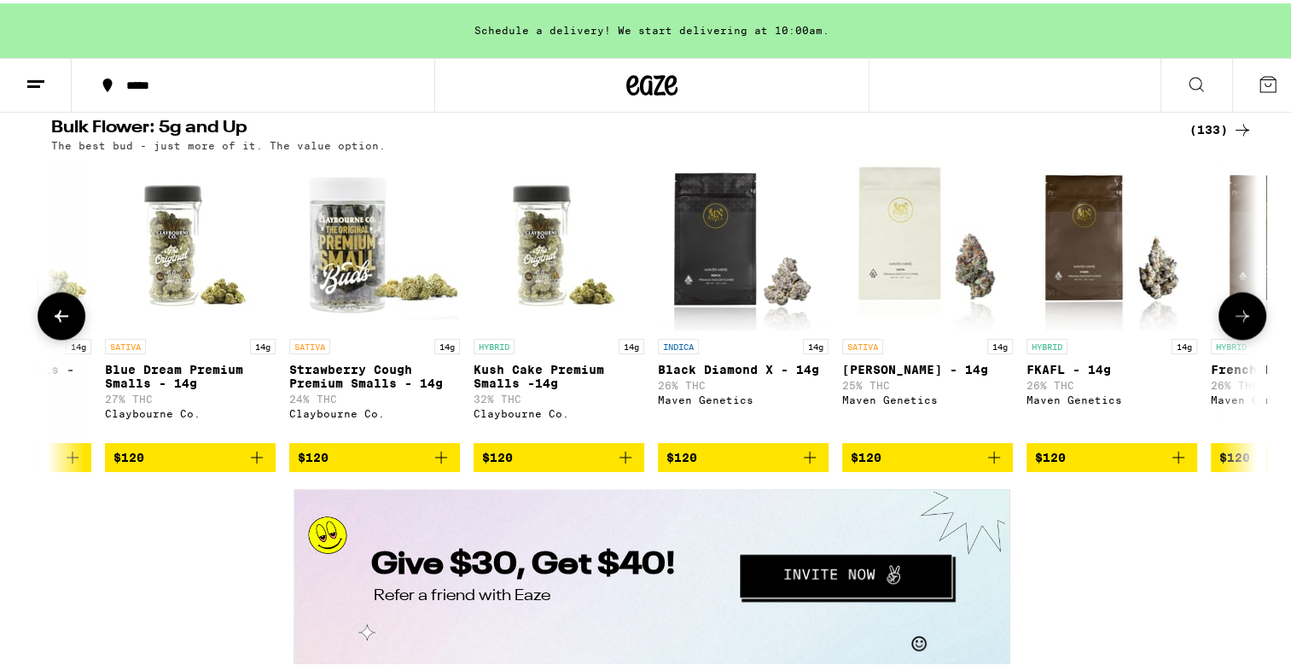
click at [1236, 322] on icon at bounding box center [1242, 312] width 20 height 20
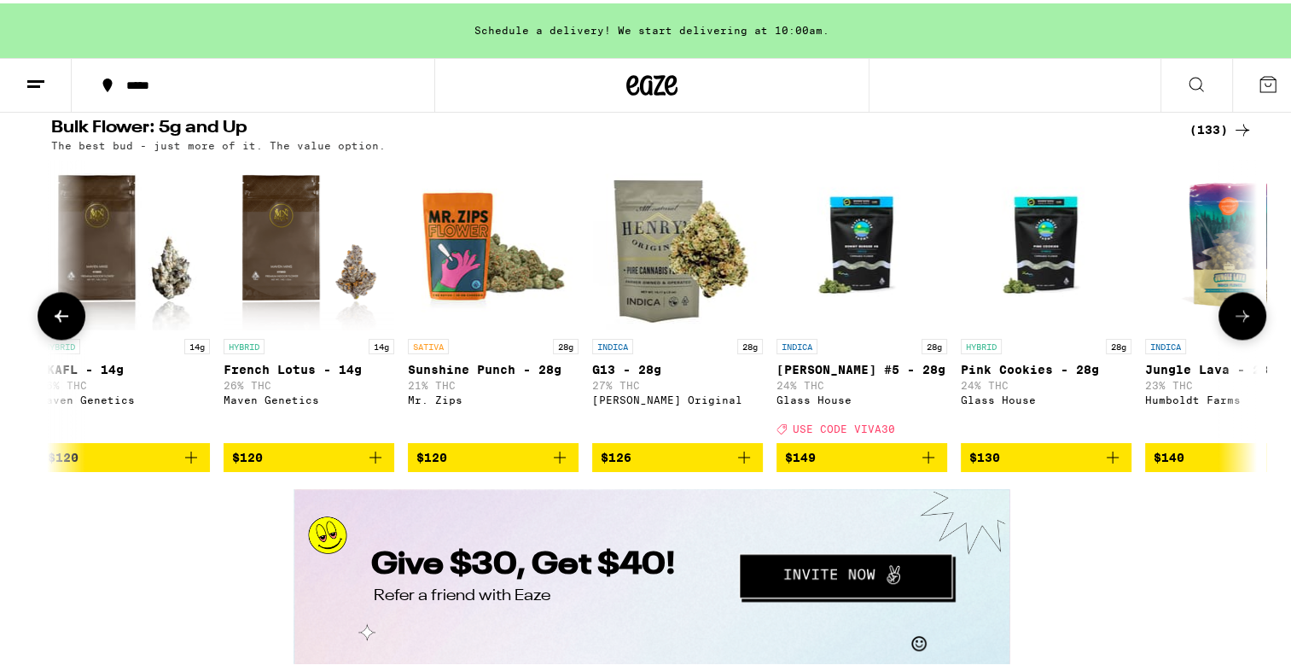
scroll to position [0, 20312]
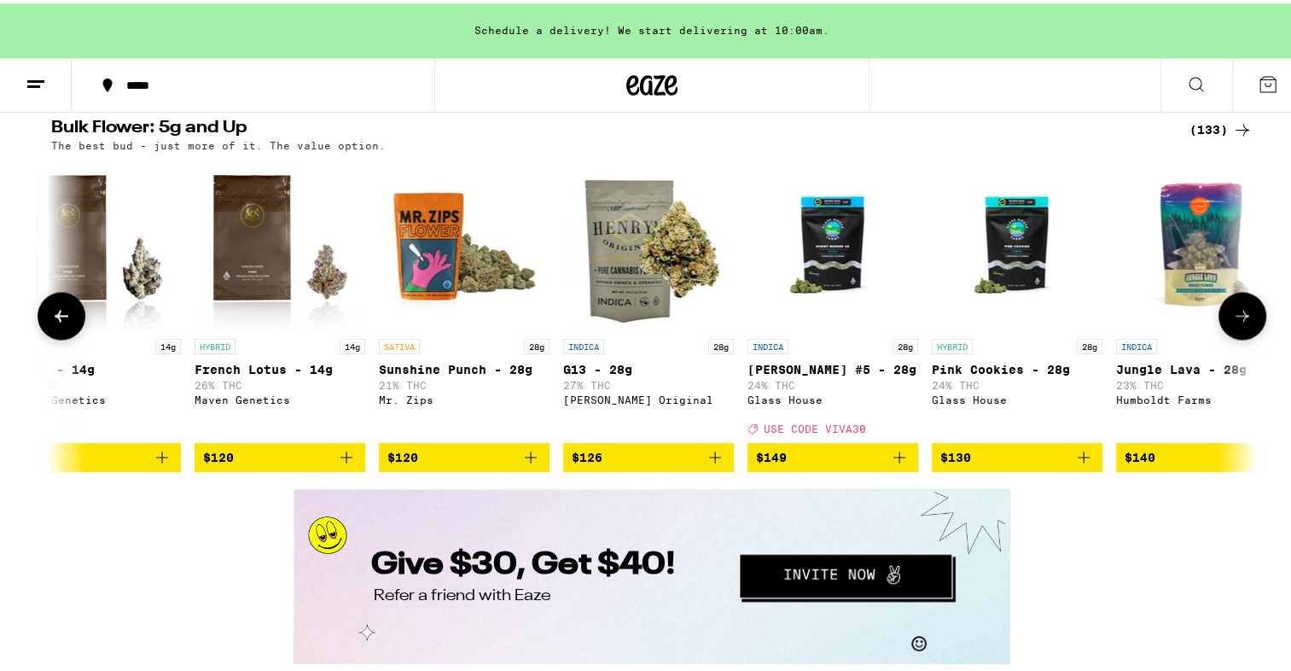
click at [1236, 322] on icon at bounding box center [1242, 312] width 20 height 20
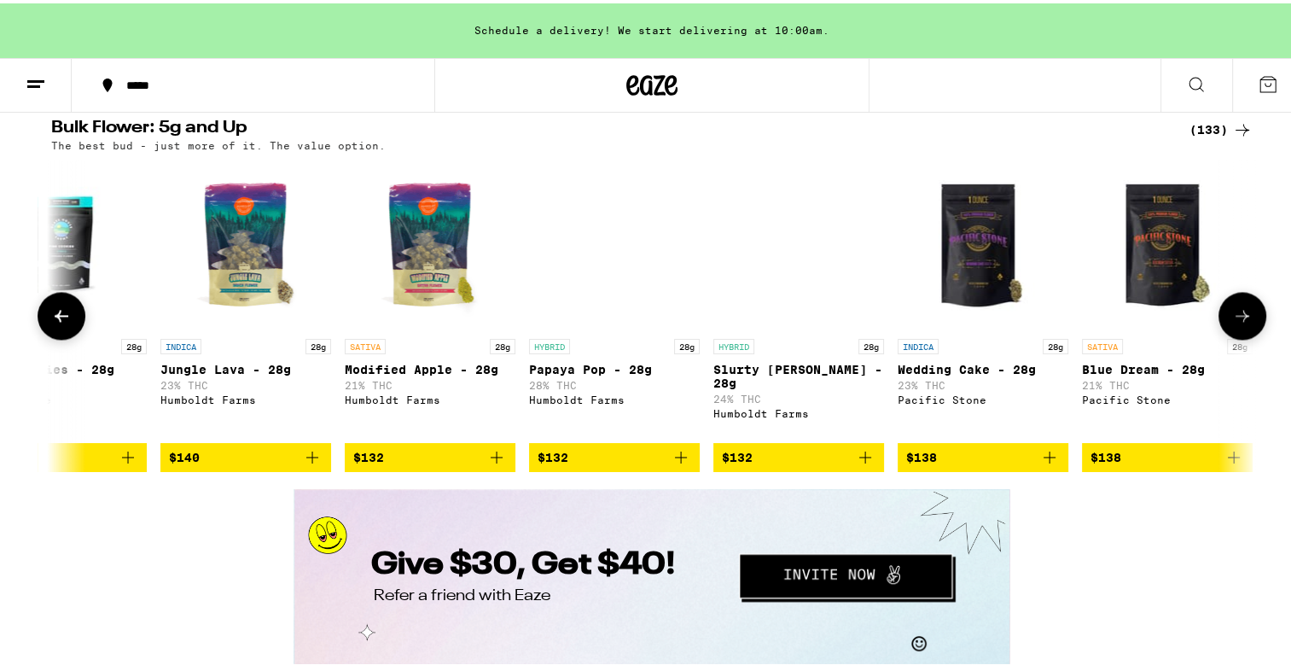
scroll to position [0, 21327]
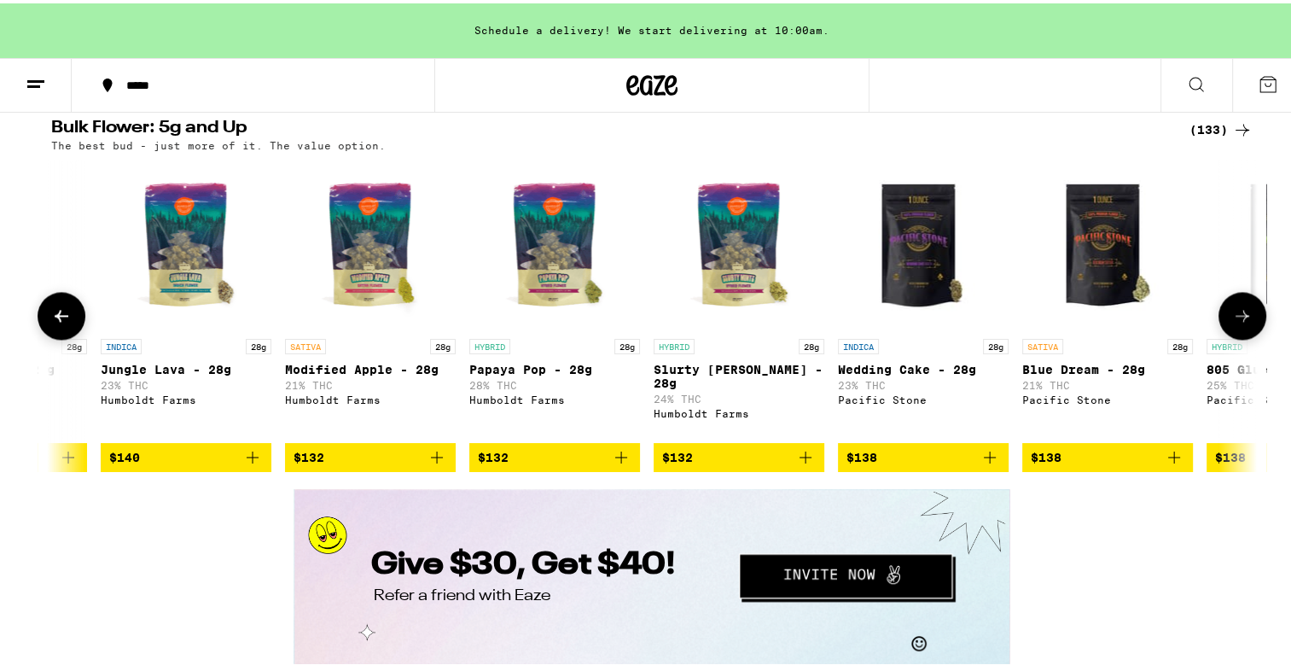
click at [1236, 322] on icon at bounding box center [1242, 312] width 20 height 20
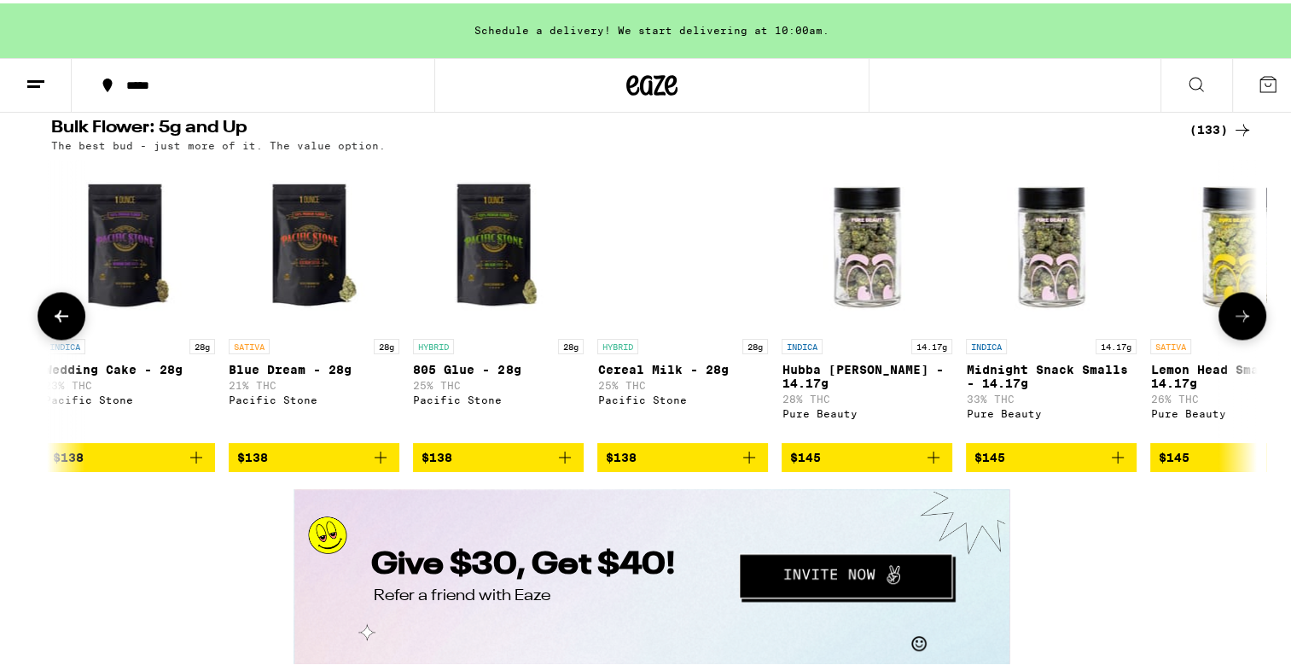
scroll to position [0, 22343]
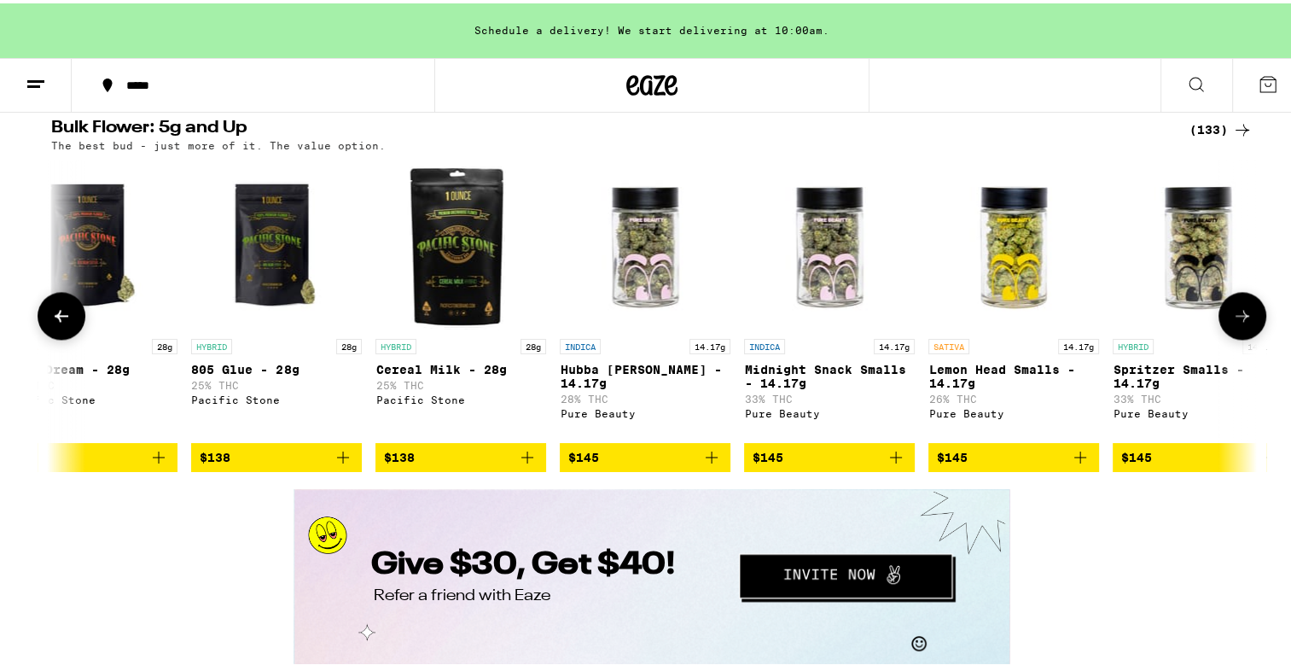
click at [1236, 322] on icon at bounding box center [1242, 312] width 20 height 20
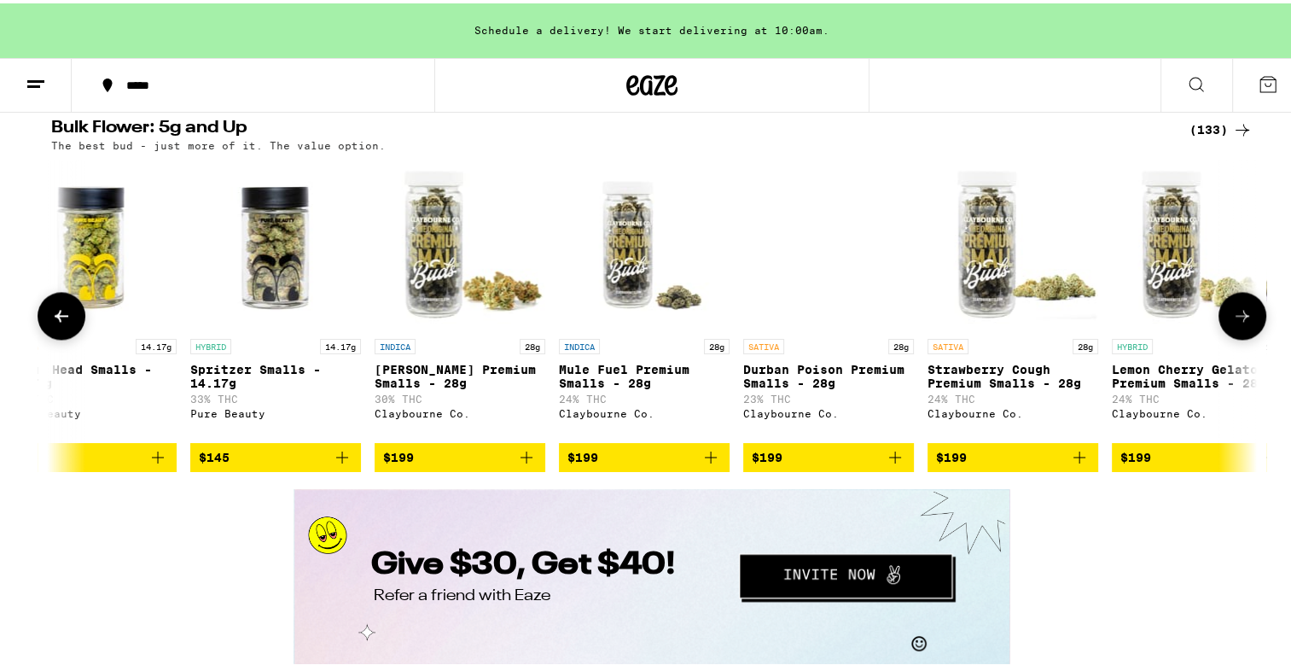
scroll to position [0, 23308]
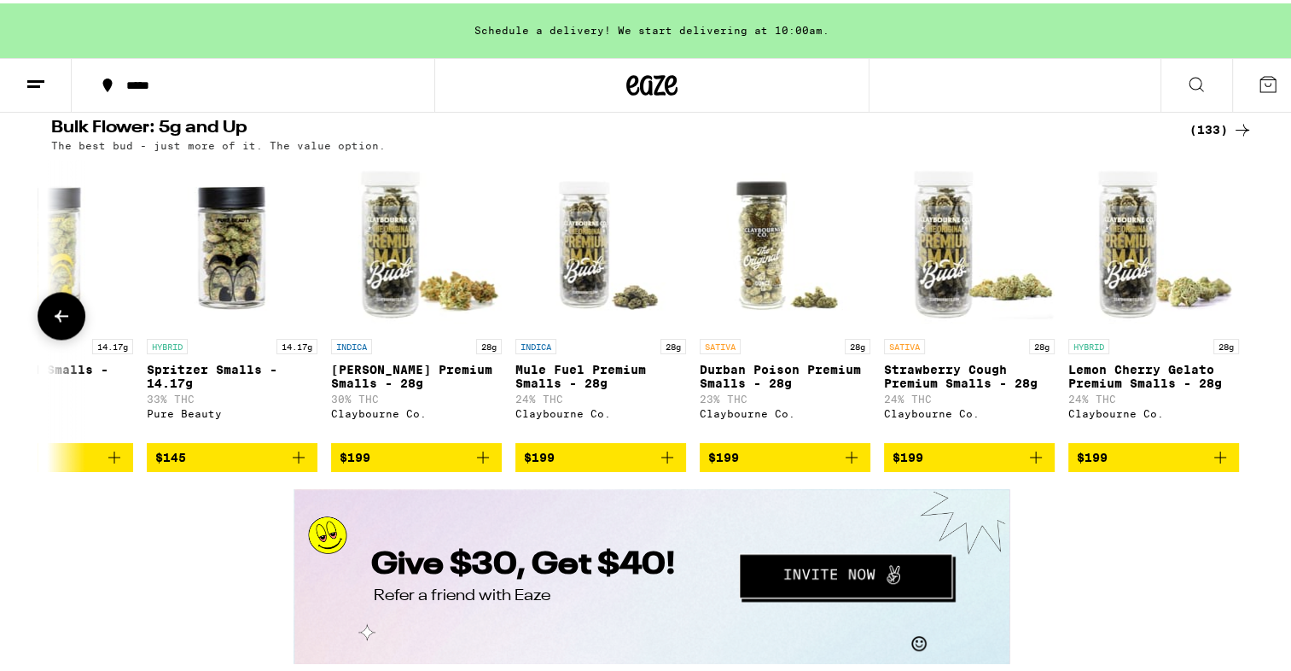
click at [1236, 336] on div at bounding box center [1242, 312] width 48 height 48
click at [52, 322] on icon at bounding box center [61, 312] width 20 height 20
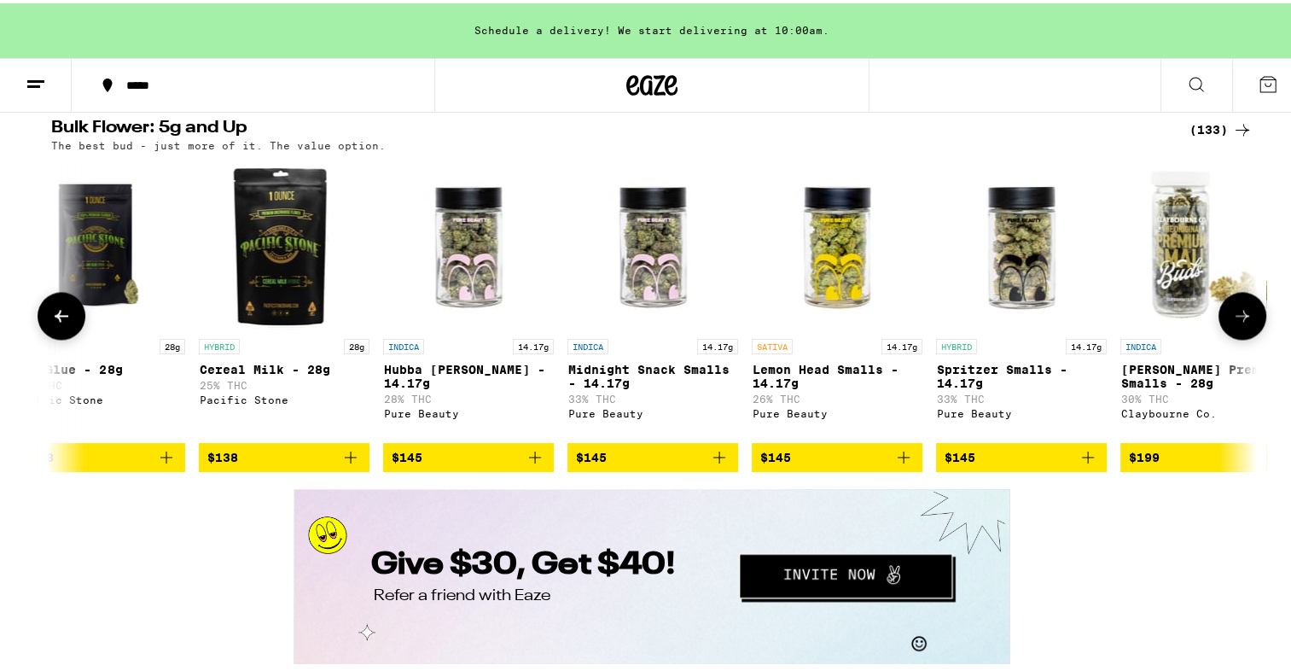
scroll to position [0, 22293]
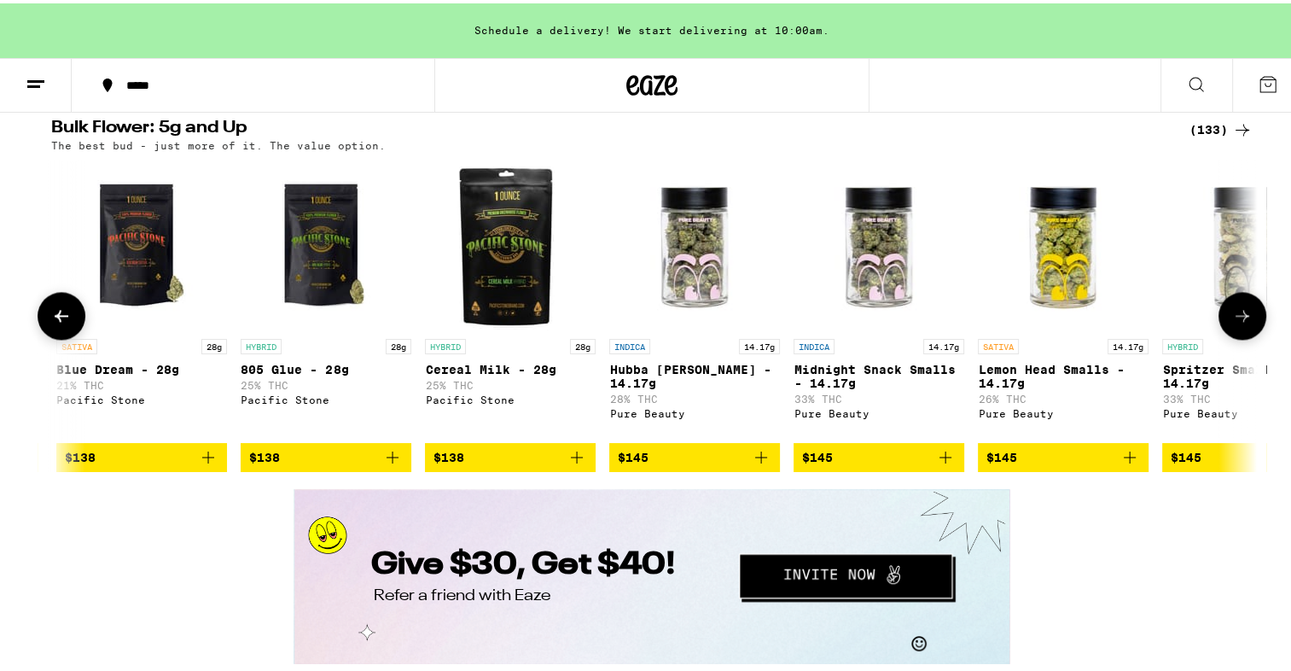
click at [52, 322] on icon at bounding box center [61, 312] width 20 height 20
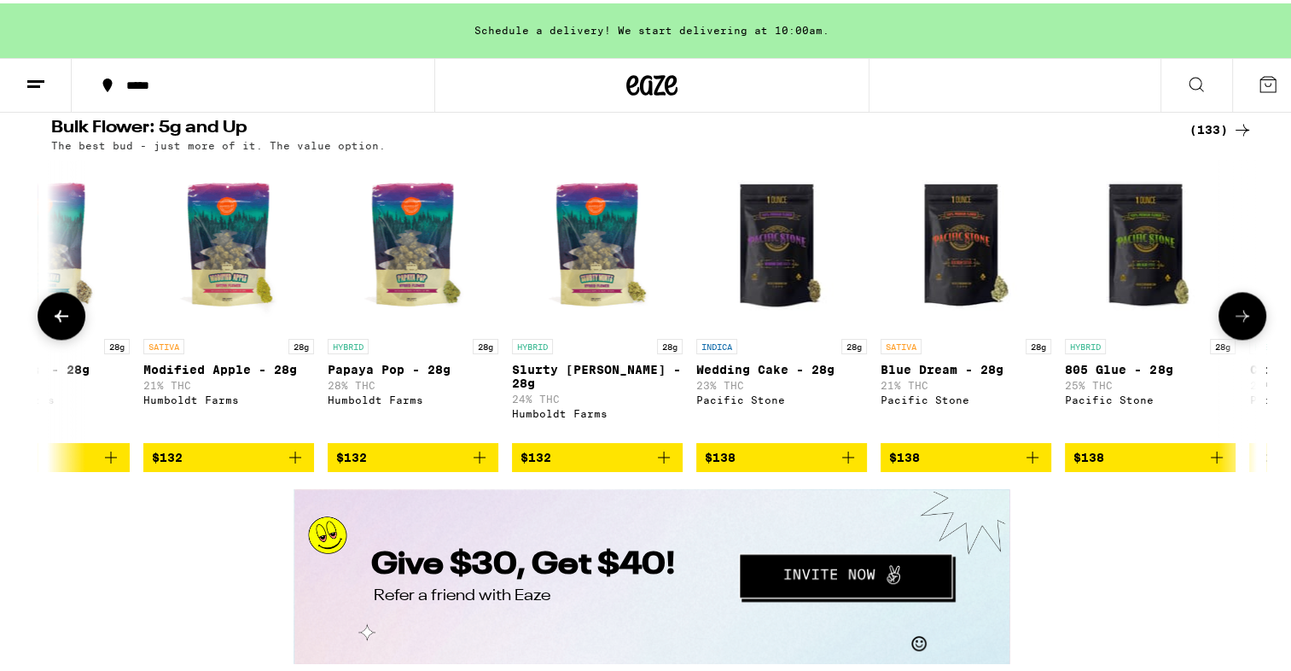
scroll to position [0, 21278]
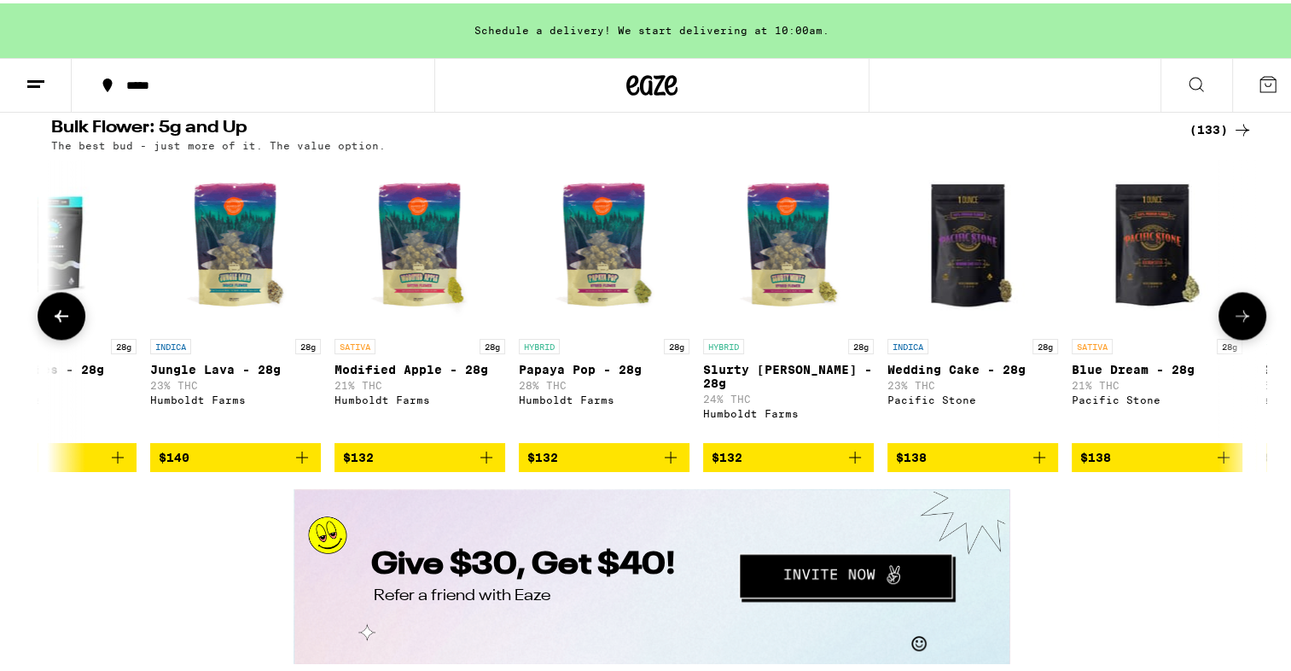
click at [52, 322] on icon at bounding box center [61, 312] width 20 height 20
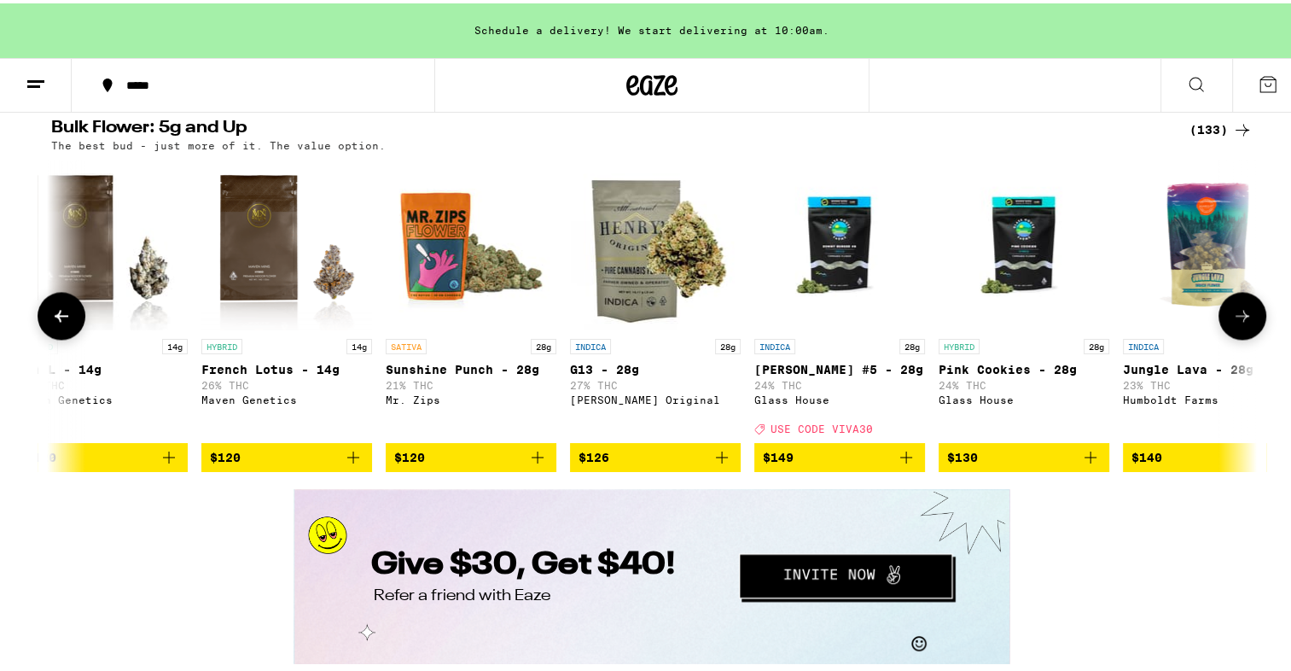
scroll to position [0, 20263]
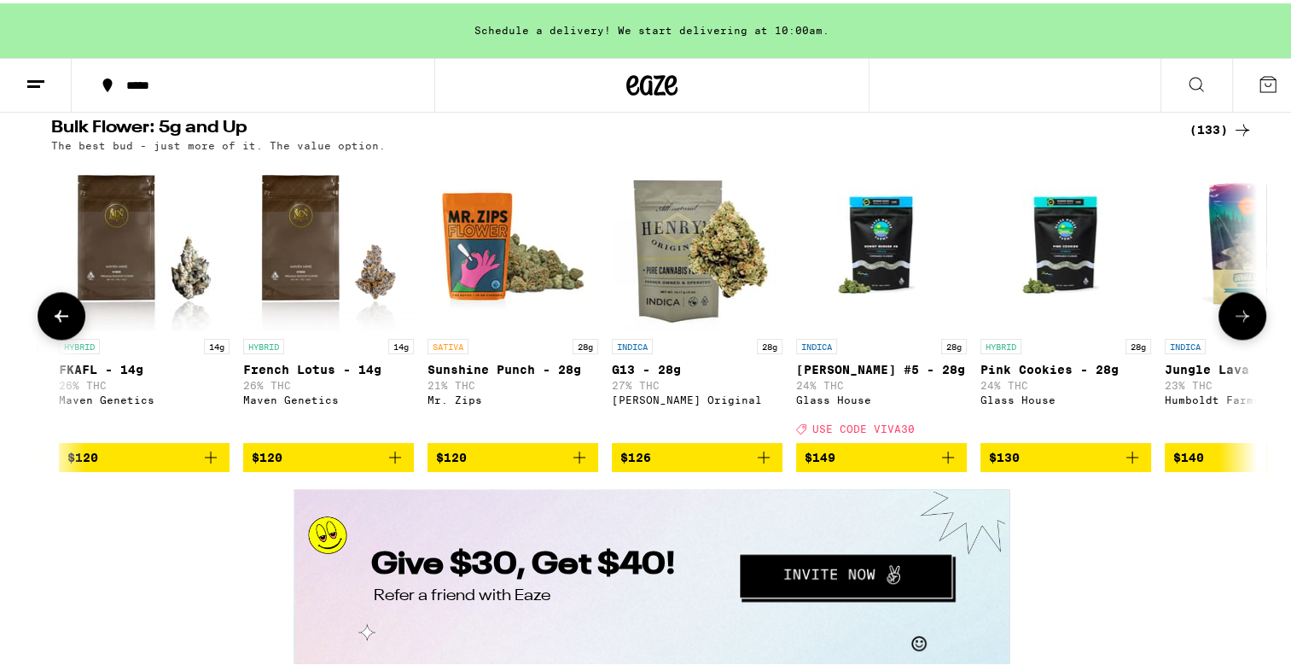
click at [52, 322] on icon at bounding box center [61, 312] width 20 height 20
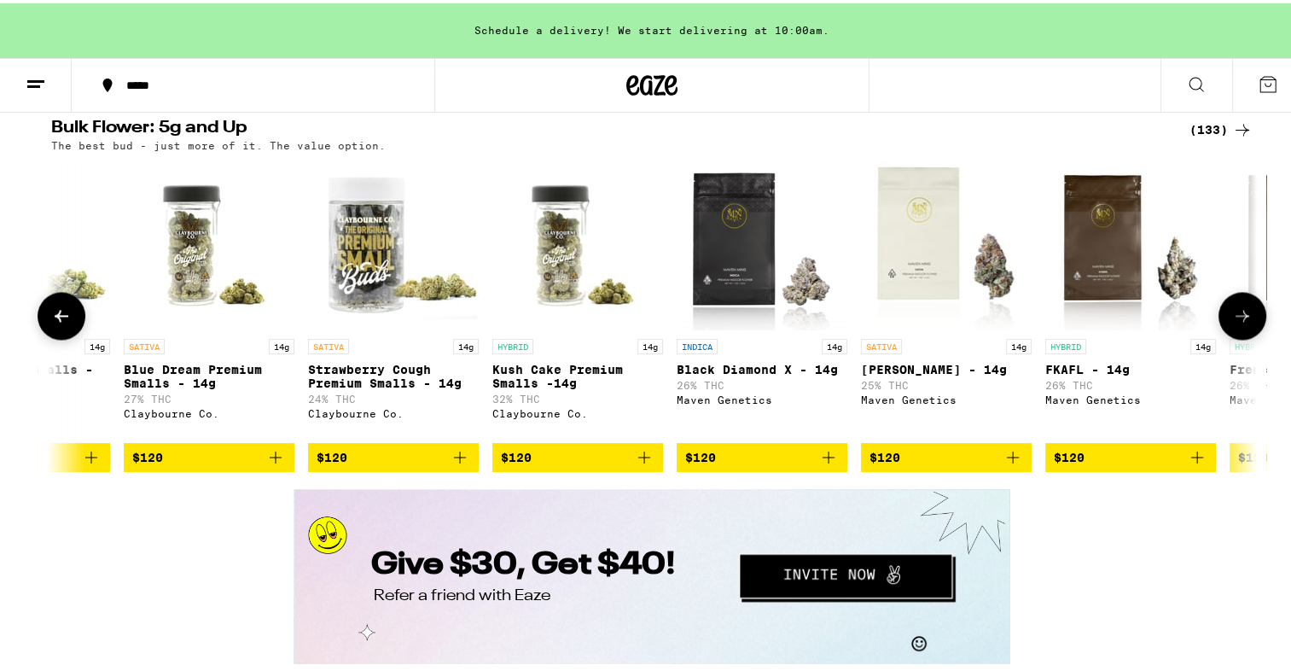
scroll to position [0, 19248]
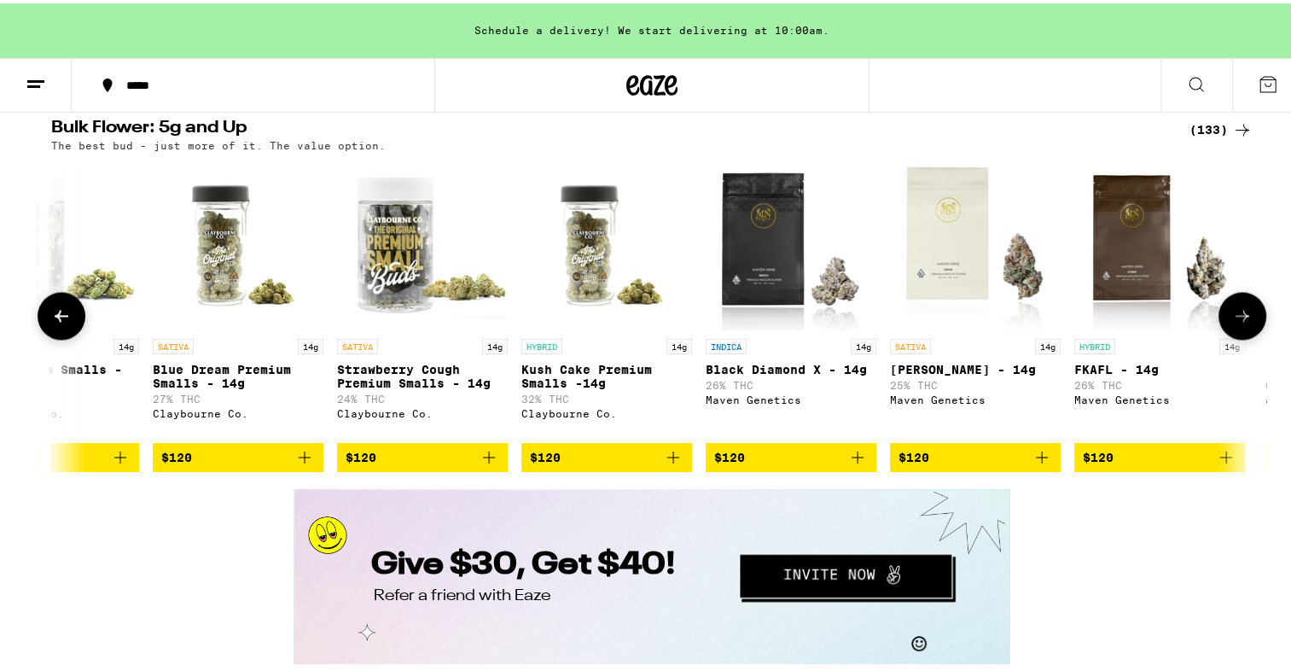
click at [52, 322] on icon at bounding box center [61, 312] width 20 height 20
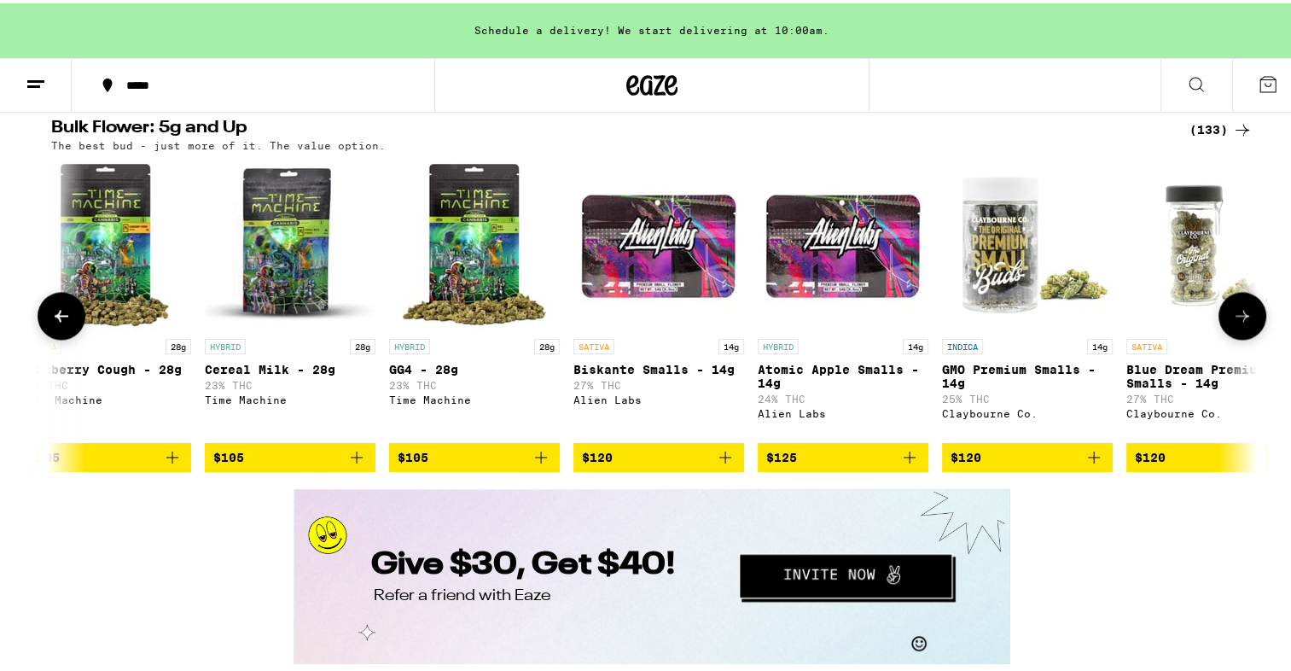
scroll to position [0, 18234]
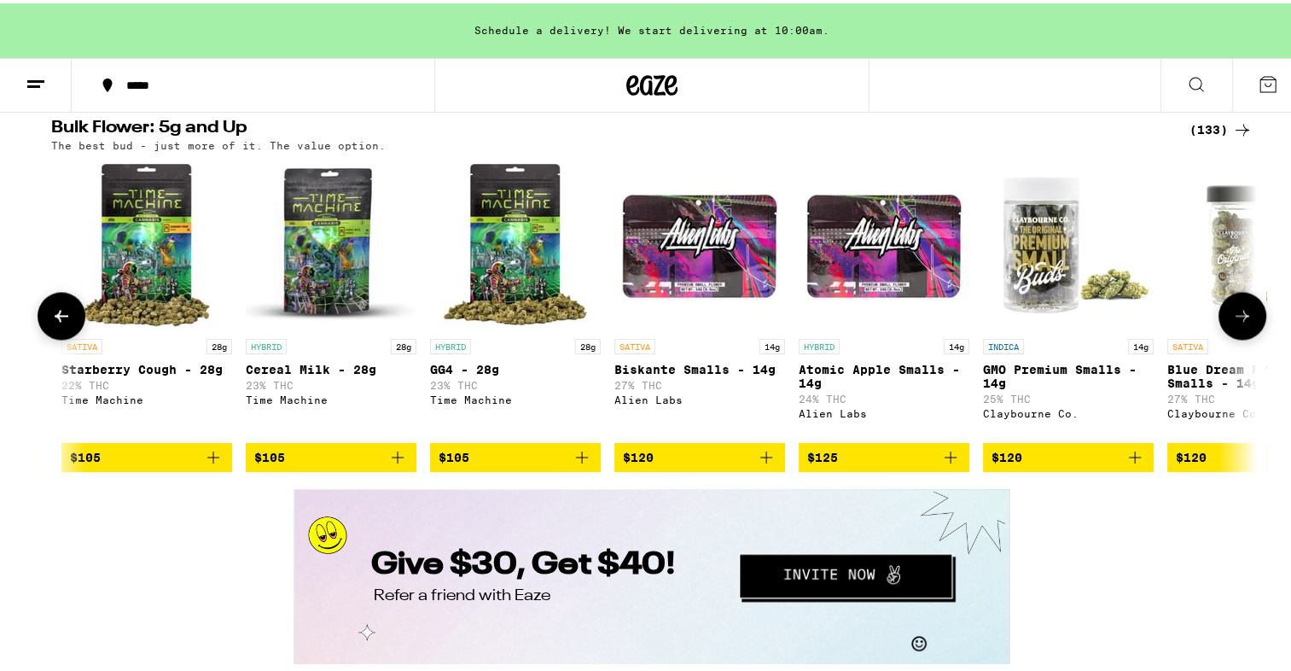
click at [52, 322] on icon at bounding box center [61, 312] width 20 height 20
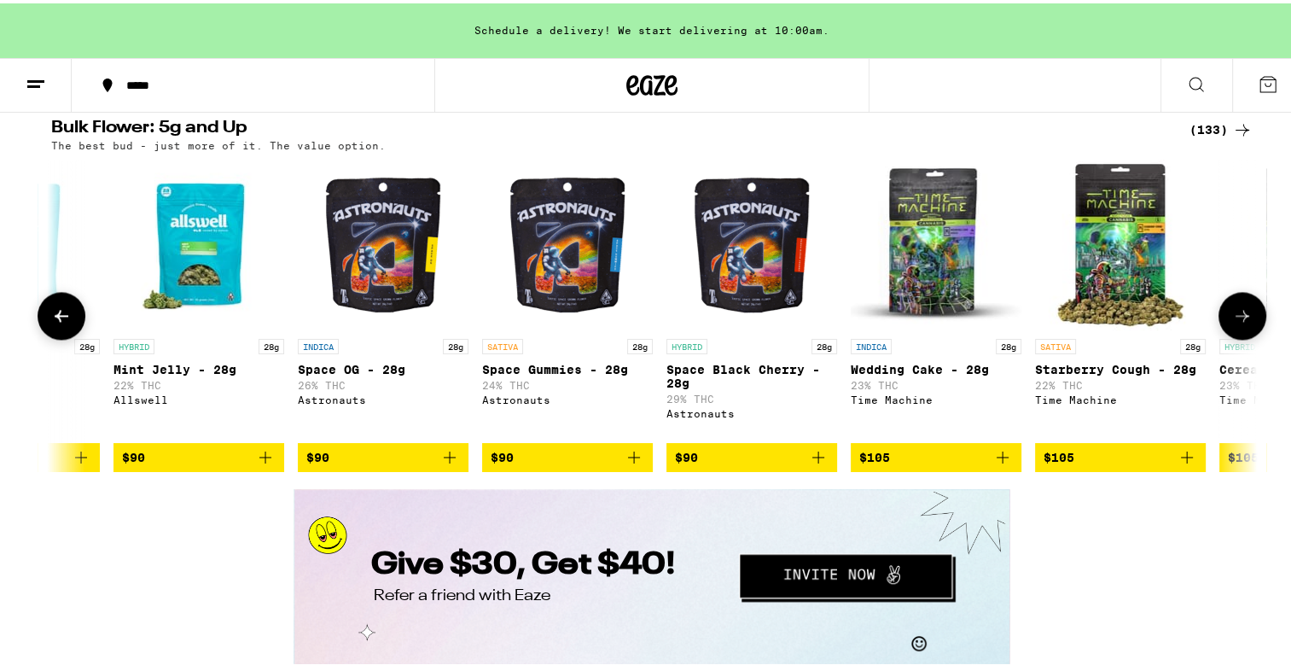
scroll to position [0, 17219]
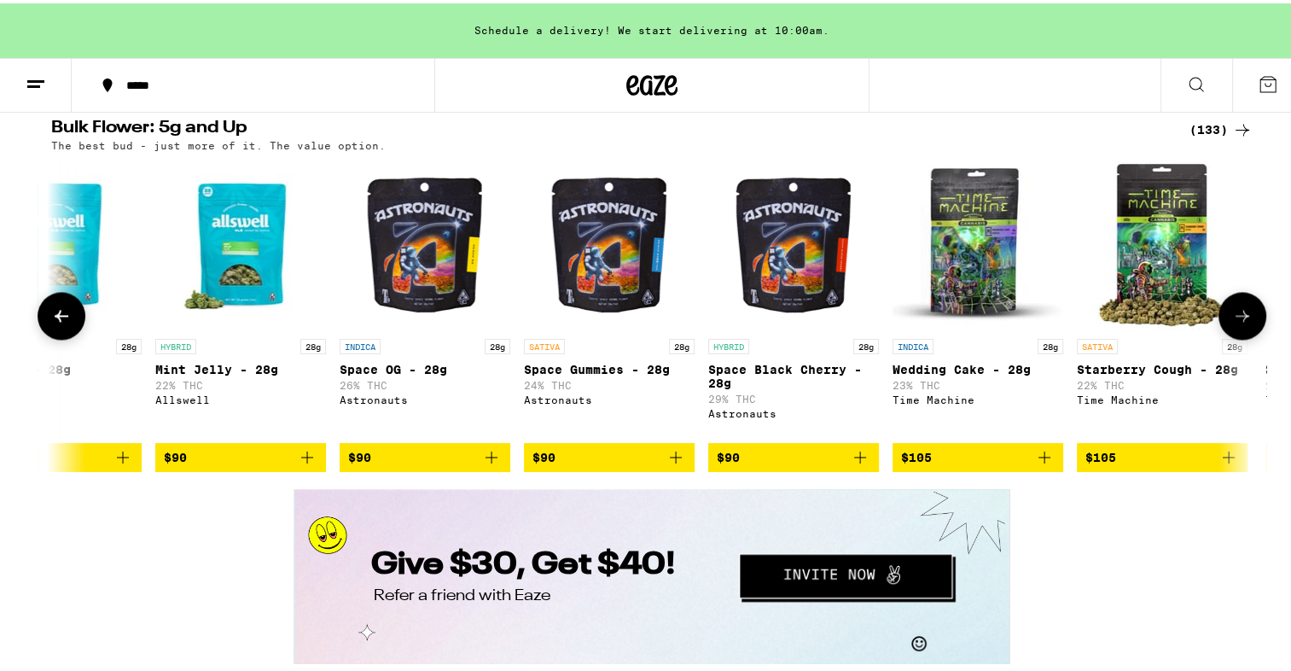
click at [52, 322] on icon at bounding box center [61, 312] width 20 height 20
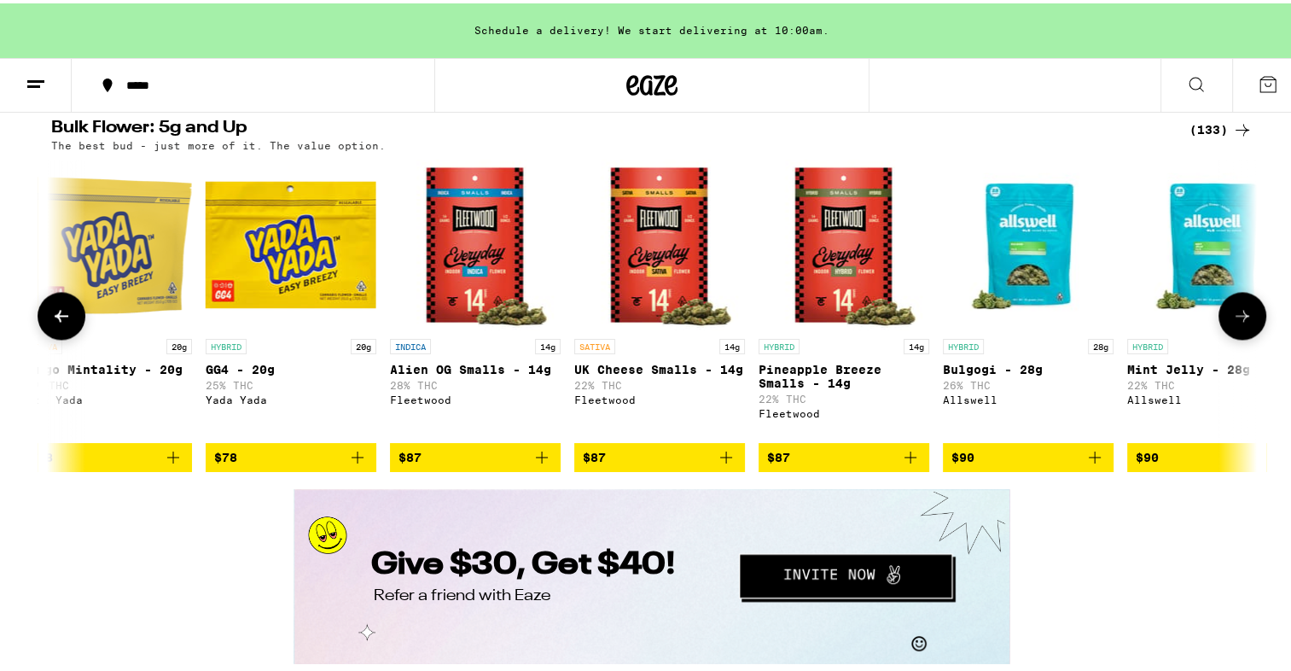
scroll to position [0, 16203]
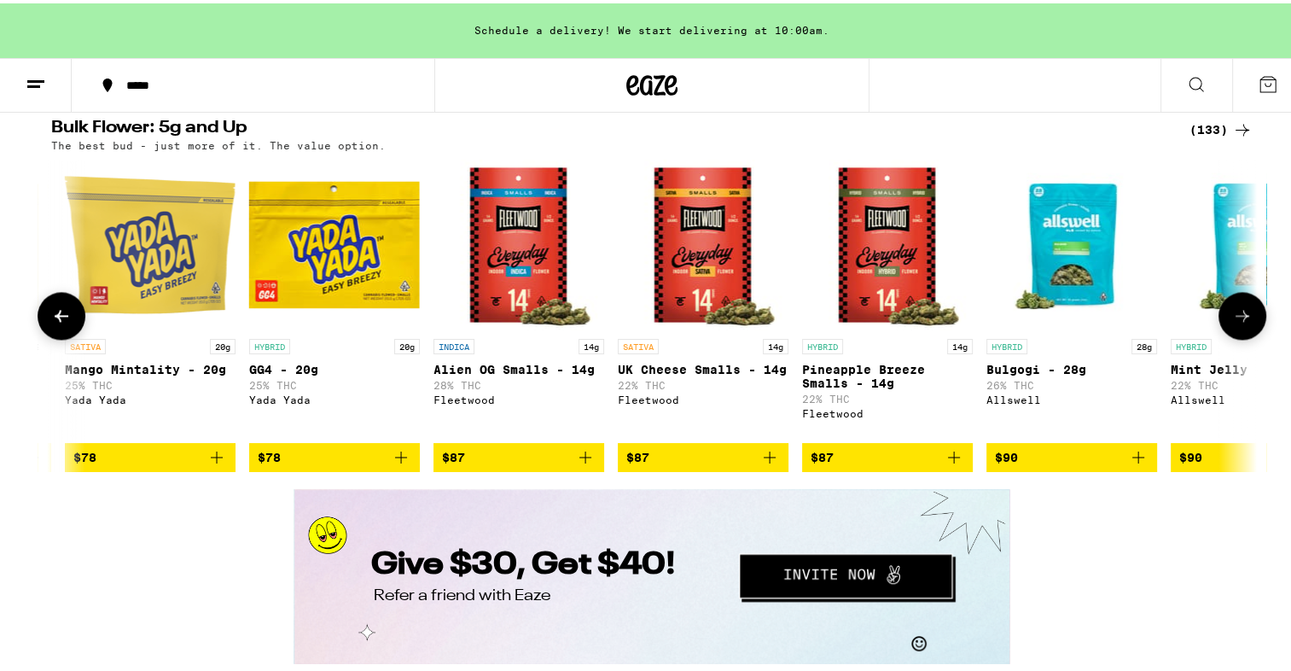
click at [52, 322] on icon at bounding box center [61, 312] width 20 height 20
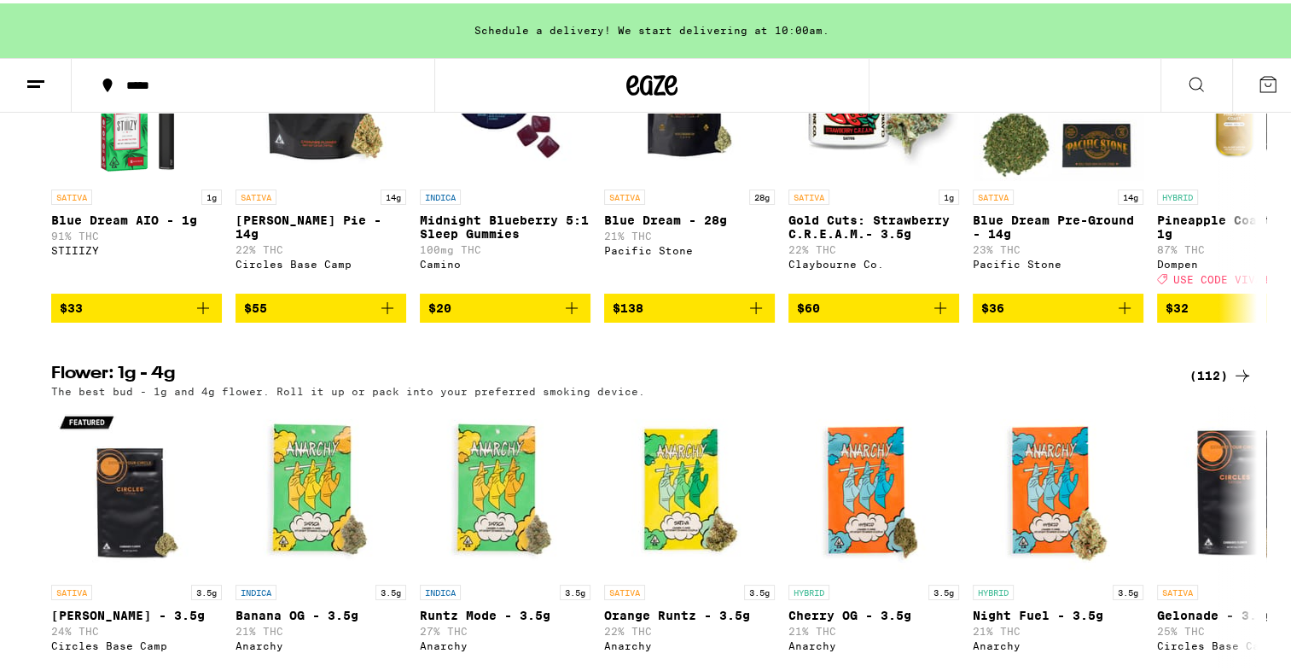
scroll to position [1679, 0]
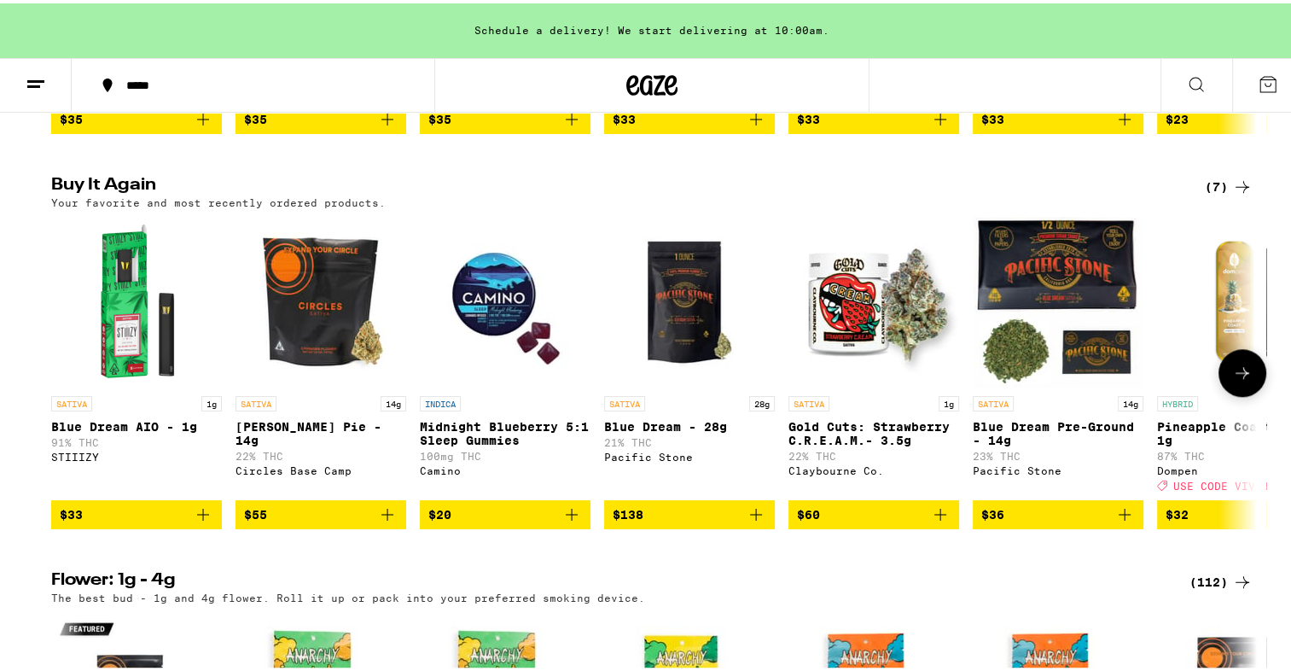
click at [1232, 380] on icon at bounding box center [1242, 369] width 20 height 20
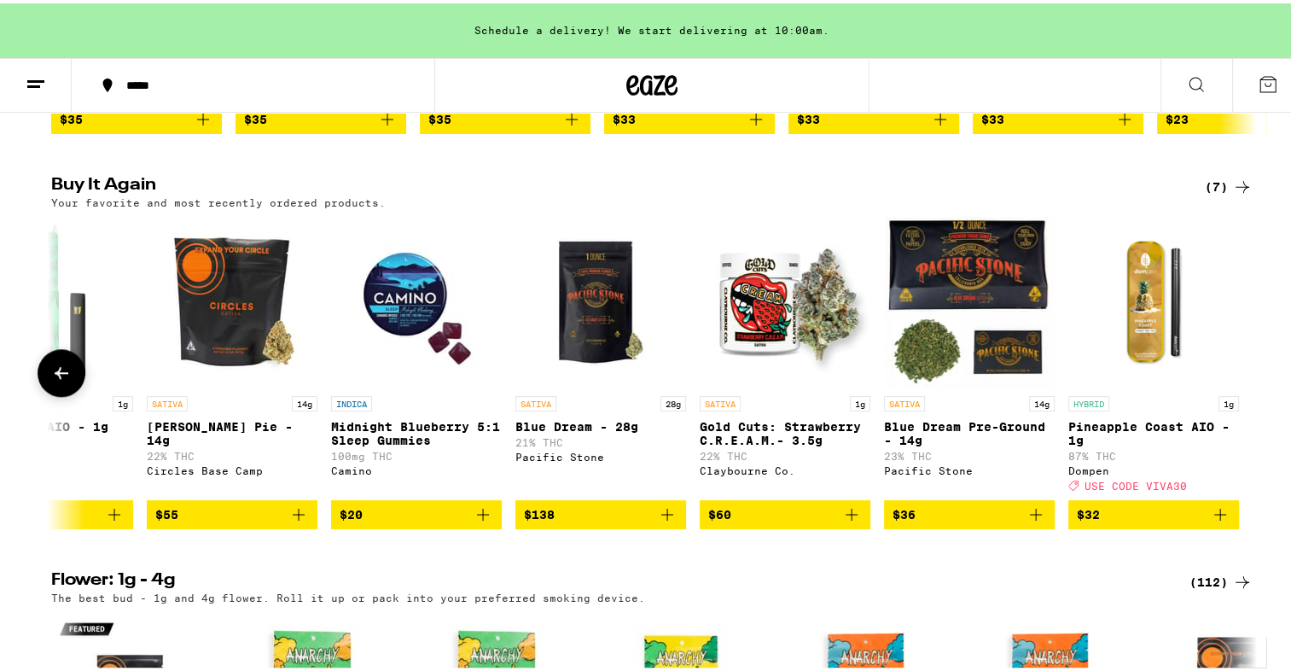
click at [55, 380] on icon at bounding box center [61, 369] width 20 height 20
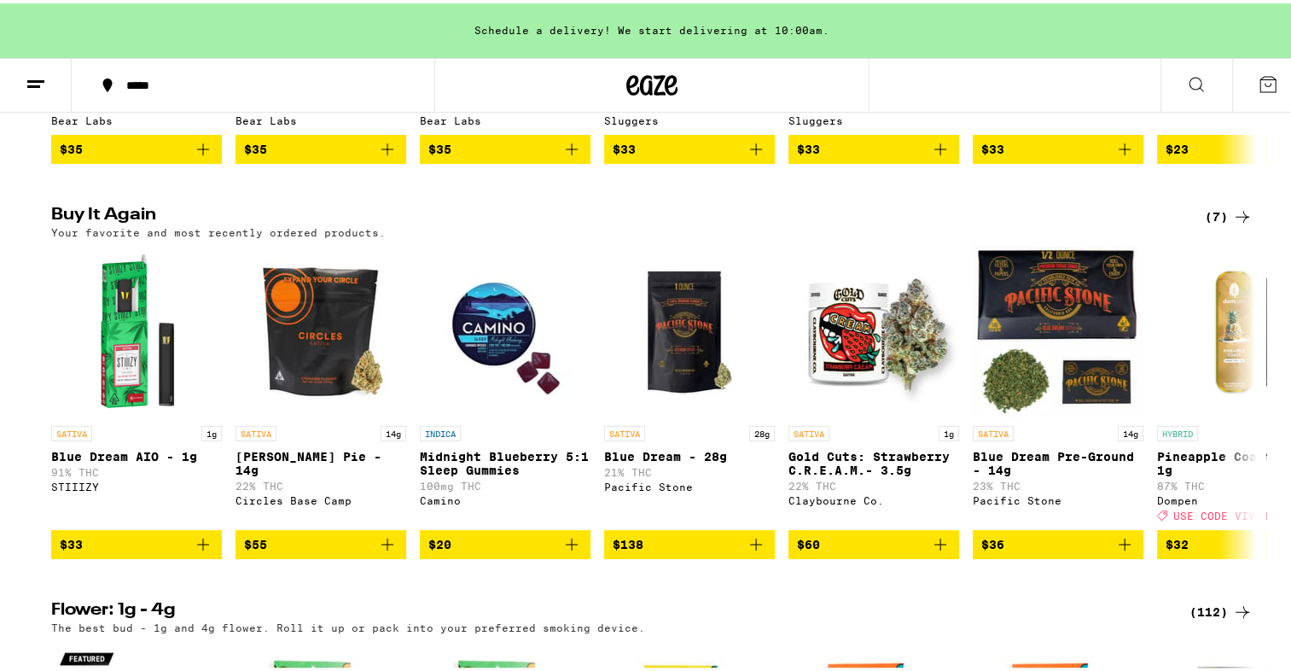
scroll to position [1687, 0]
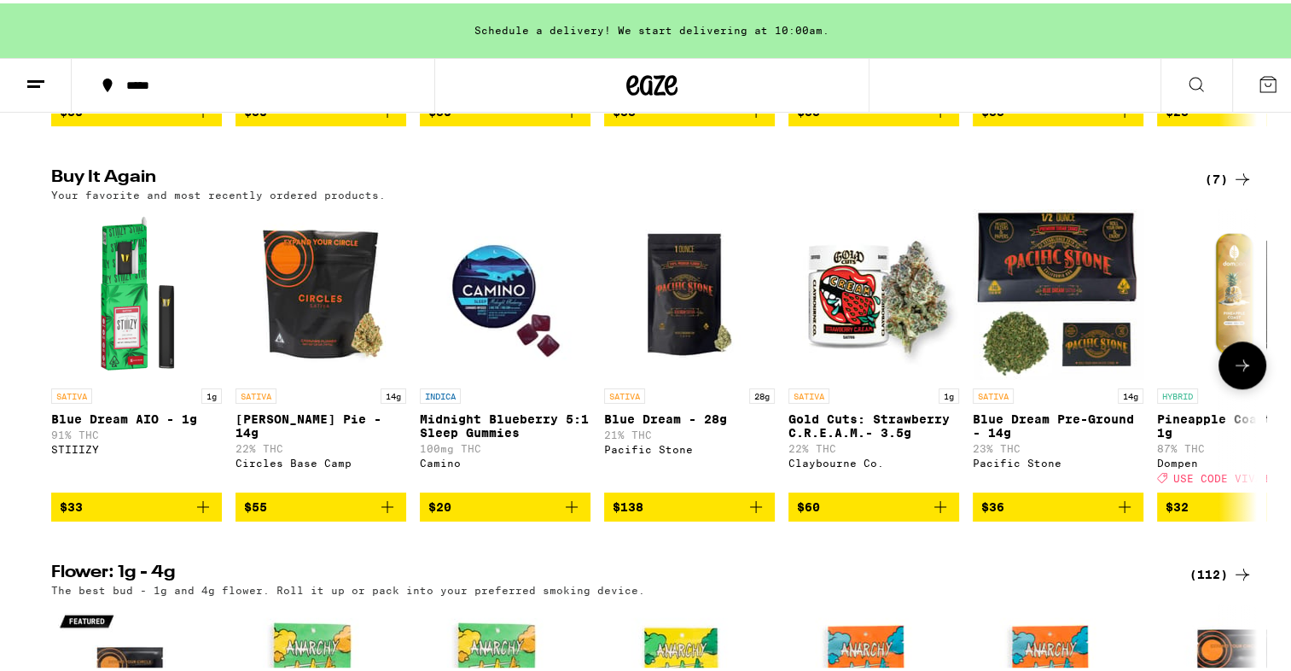
click at [647, 422] on p "Blue Dream - 28g" at bounding box center [689, 416] width 171 height 14
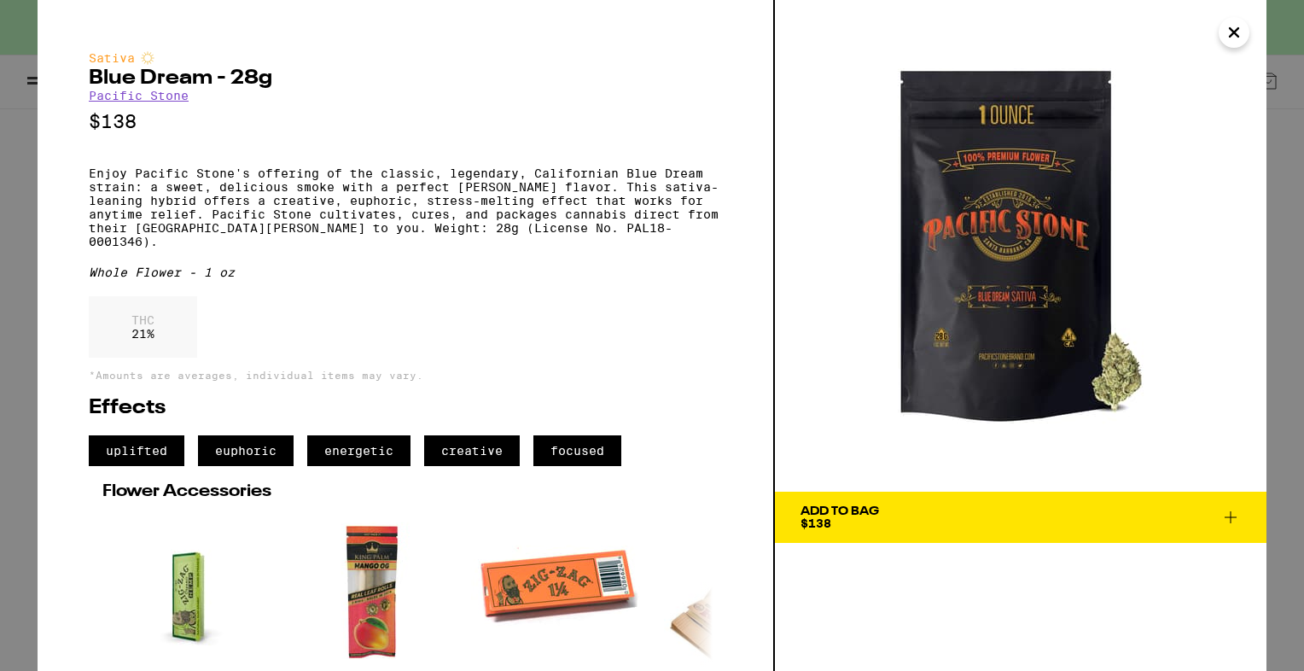
click at [1233, 514] on icon at bounding box center [1230, 517] width 20 height 20
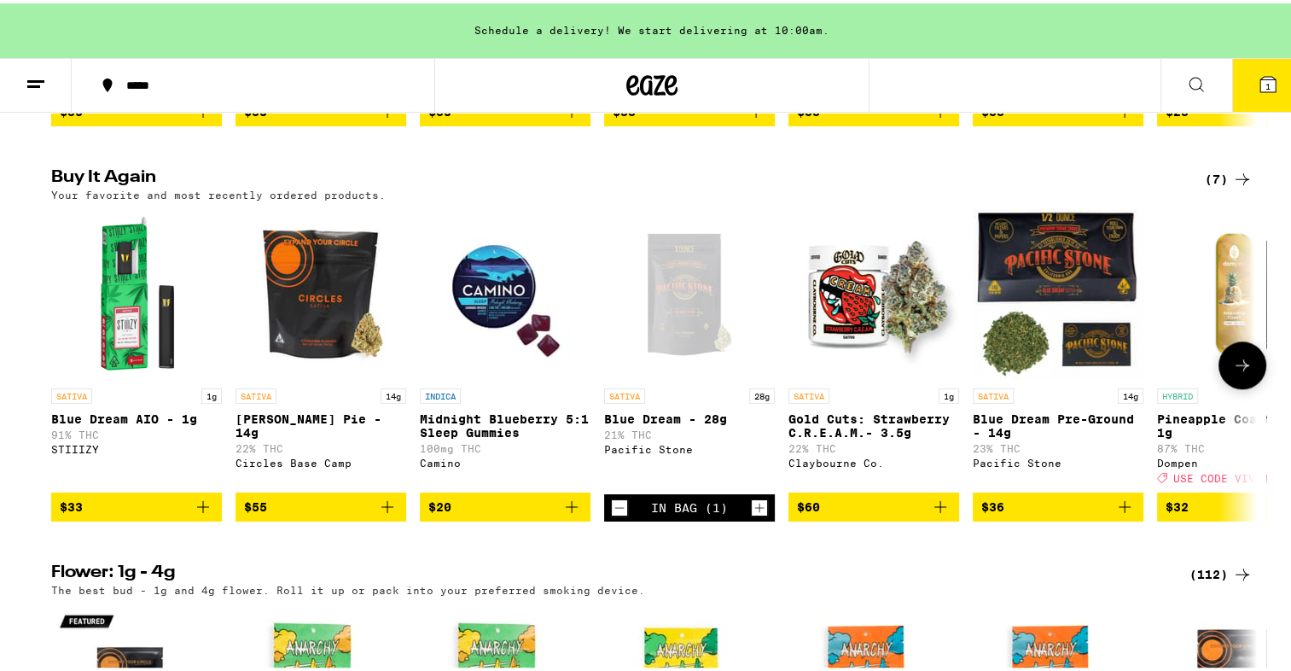
click at [198, 514] on icon "Add to bag" at bounding box center [203, 503] width 20 height 20
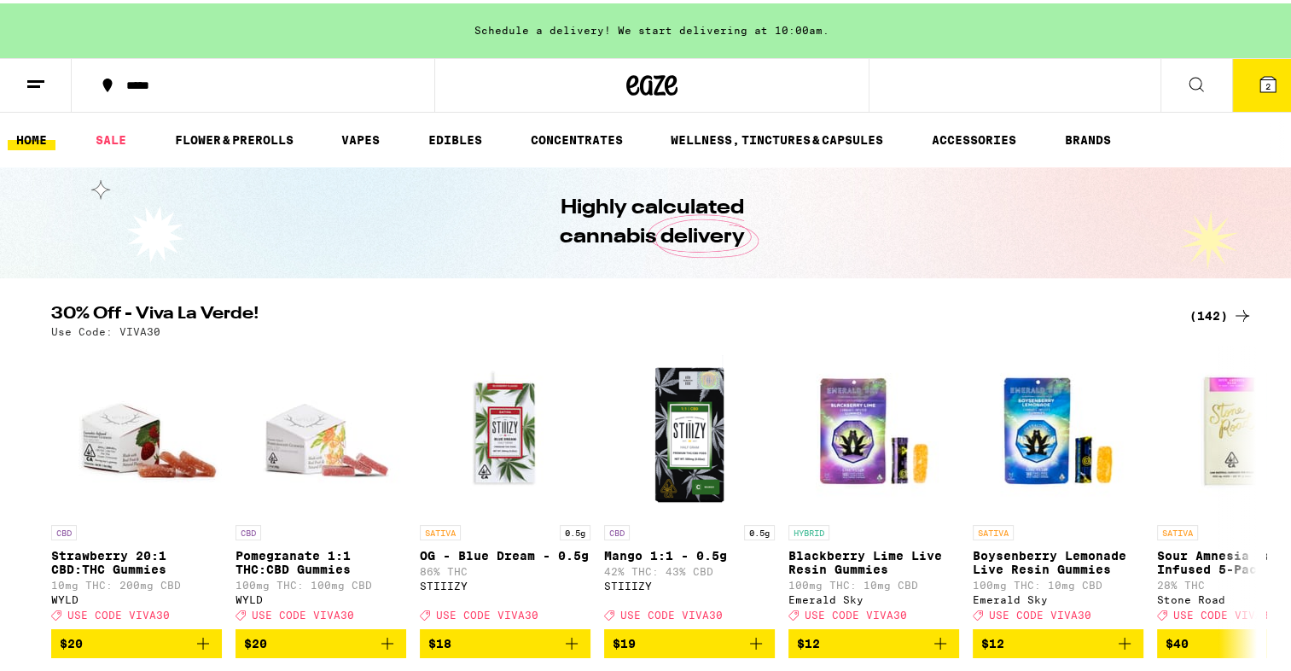
click at [1260, 77] on icon at bounding box center [1267, 80] width 15 height 15
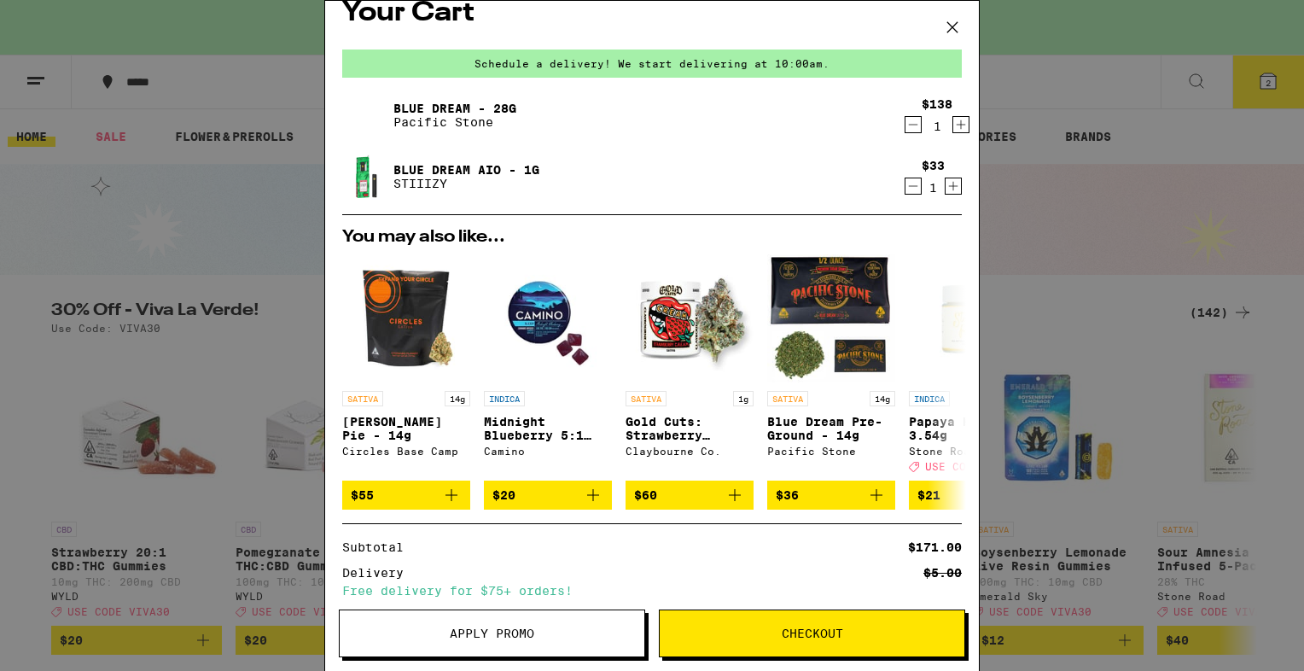
scroll to position [21, 0]
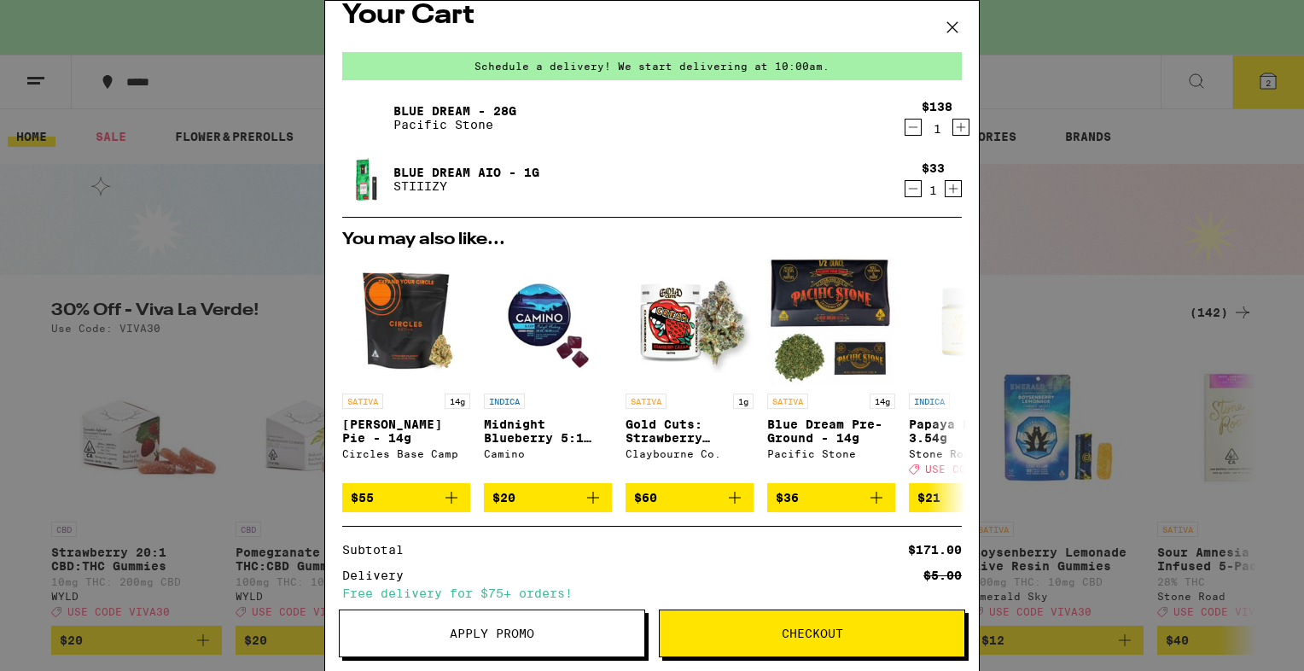
click at [905, 128] on icon "Decrement" at bounding box center [912, 127] width 15 height 20
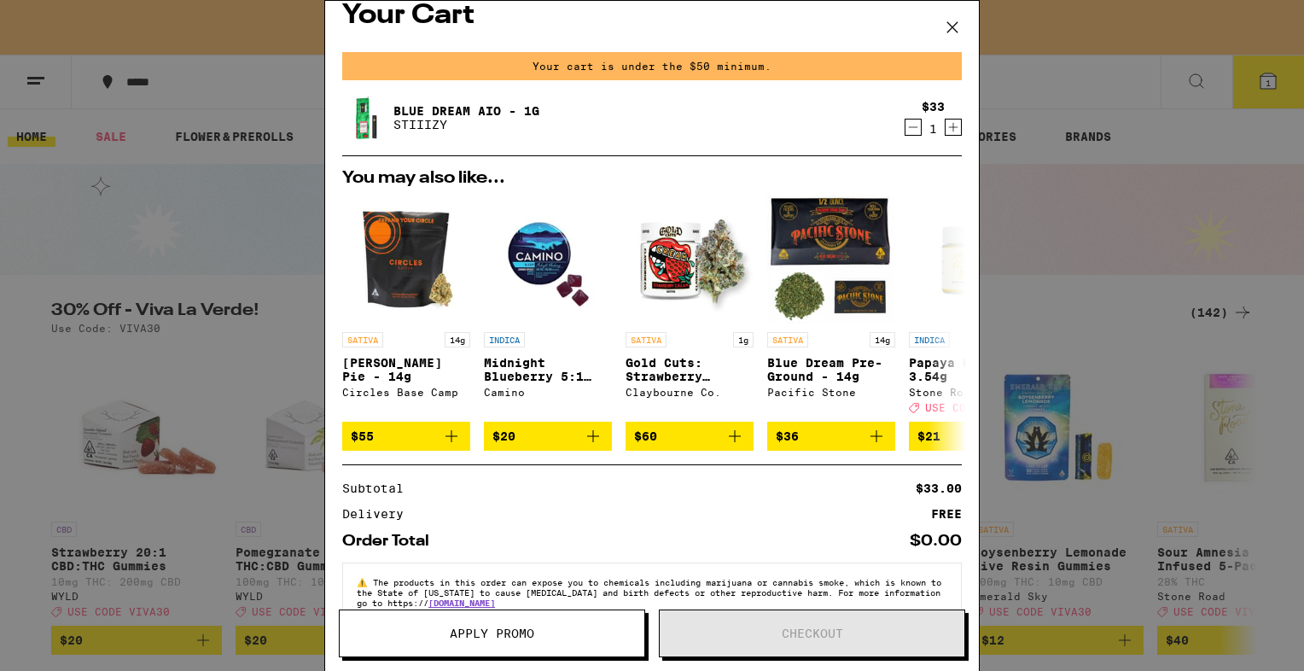
click at [950, 27] on icon at bounding box center [952, 28] width 26 height 26
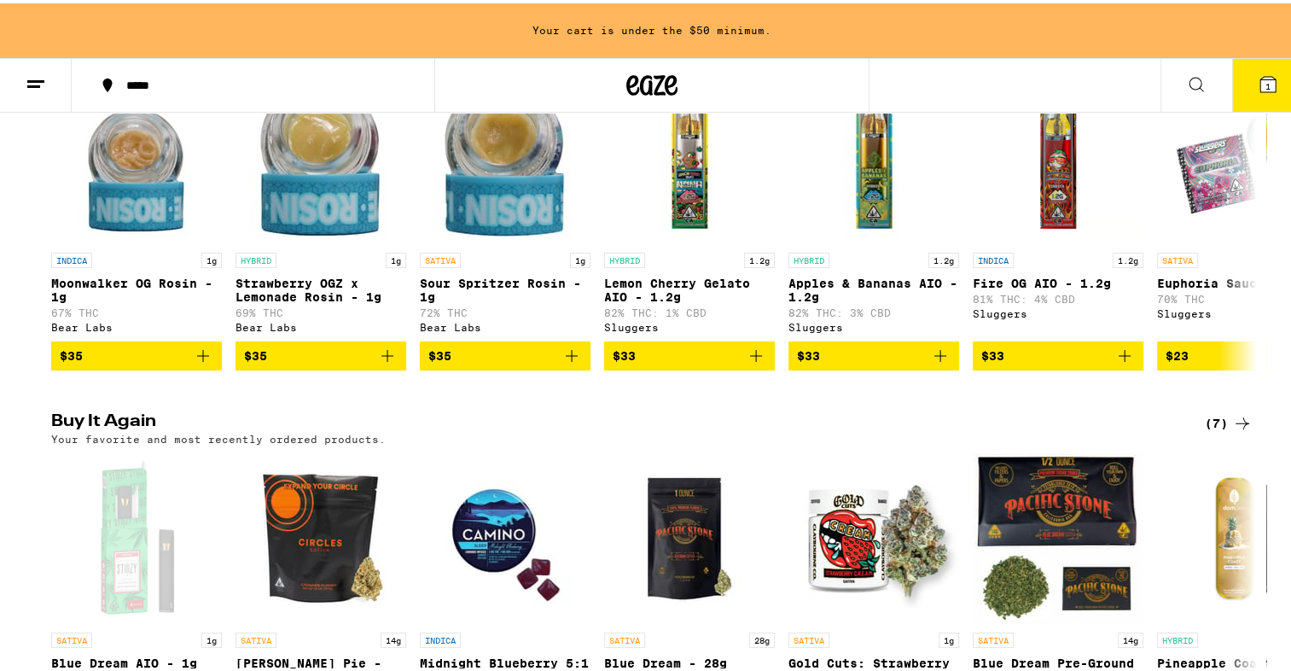
scroll to position [1621, 0]
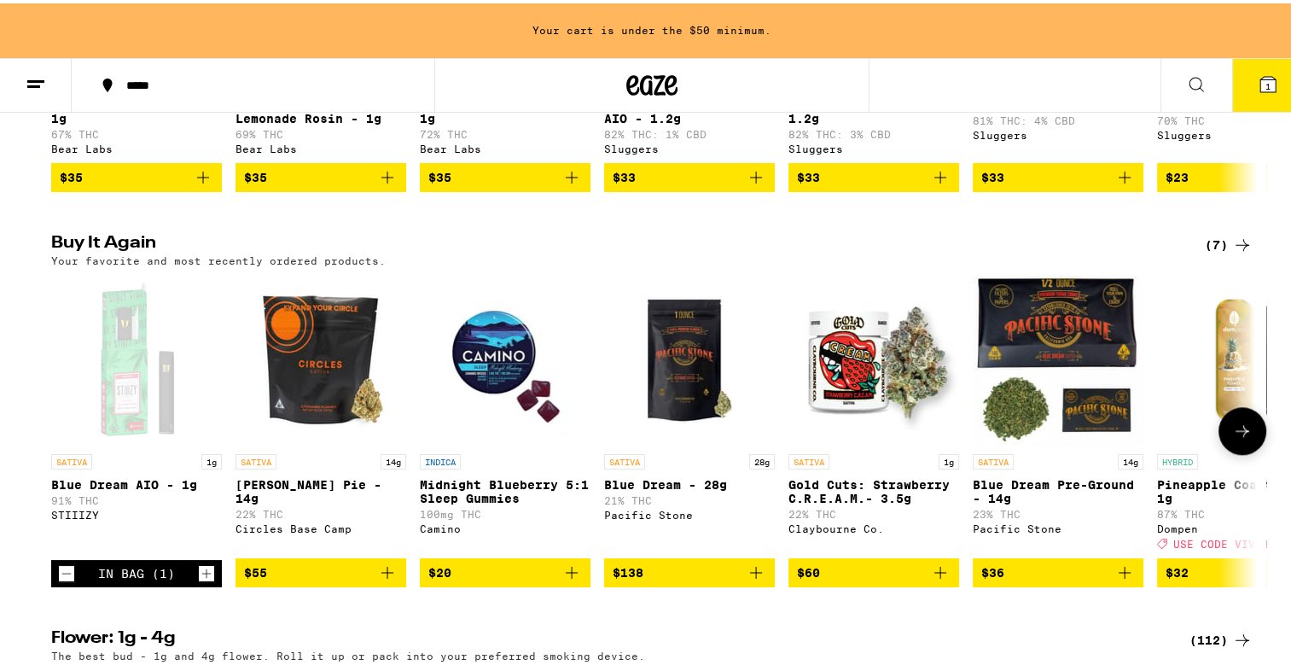
click at [377, 579] on icon "Add to bag" at bounding box center [387, 569] width 20 height 20
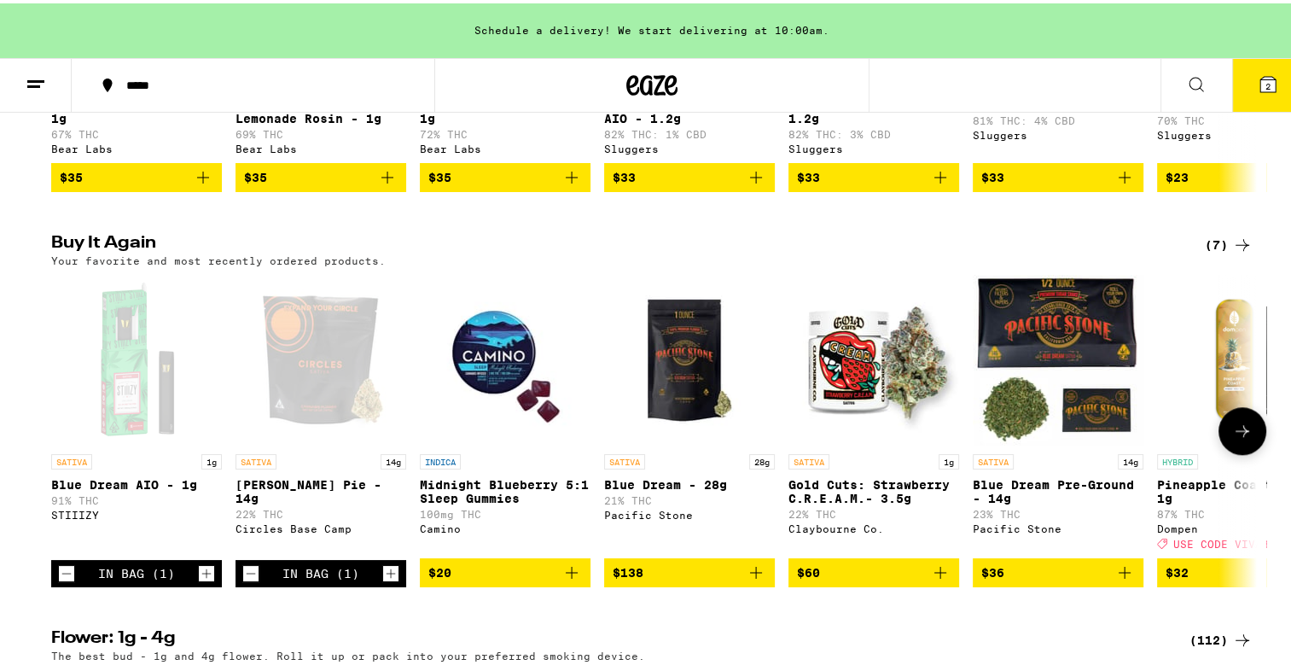
click at [383, 580] on icon "Increment" at bounding box center [390, 570] width 15 height 20
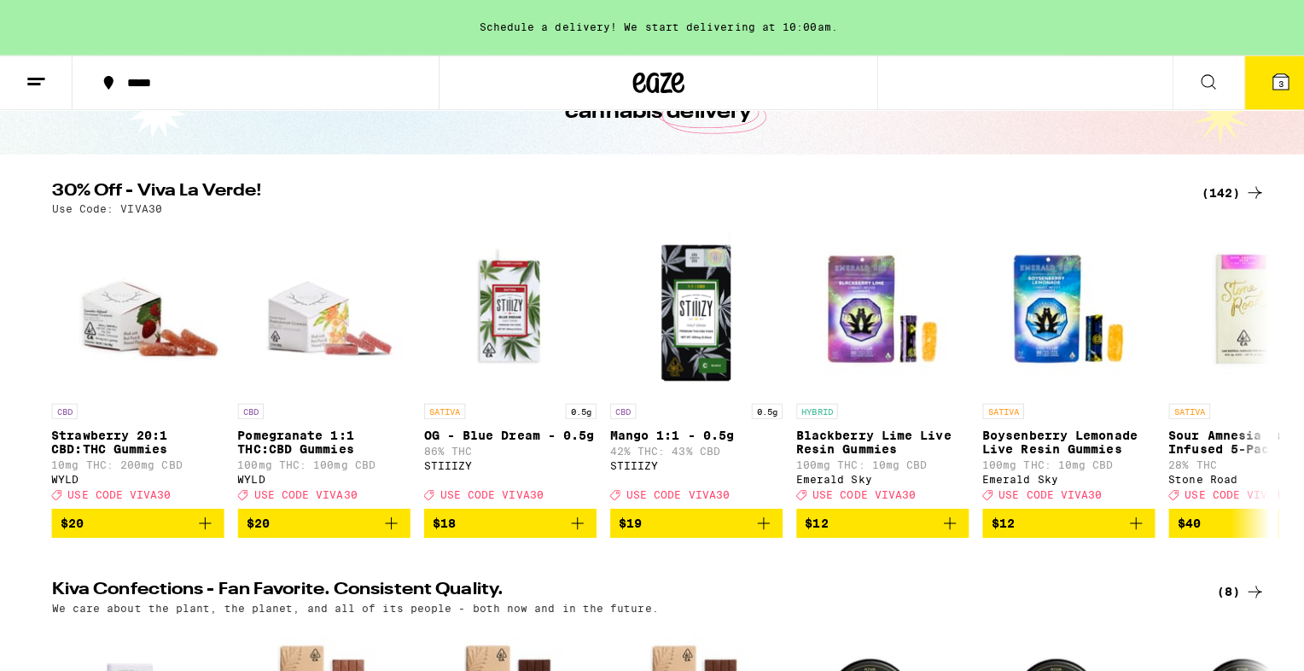
scroll to position [0, 0]
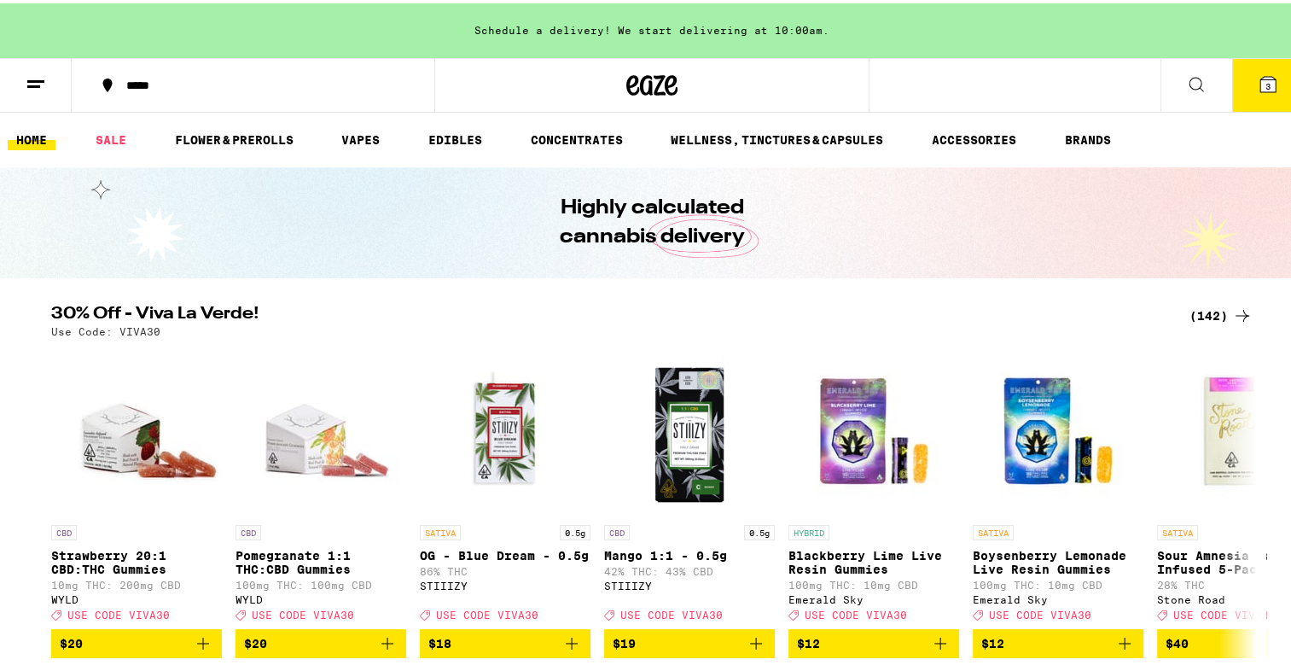
click at [1260, 74] on icon at bounding box center [1267, 80] width 15 height 15
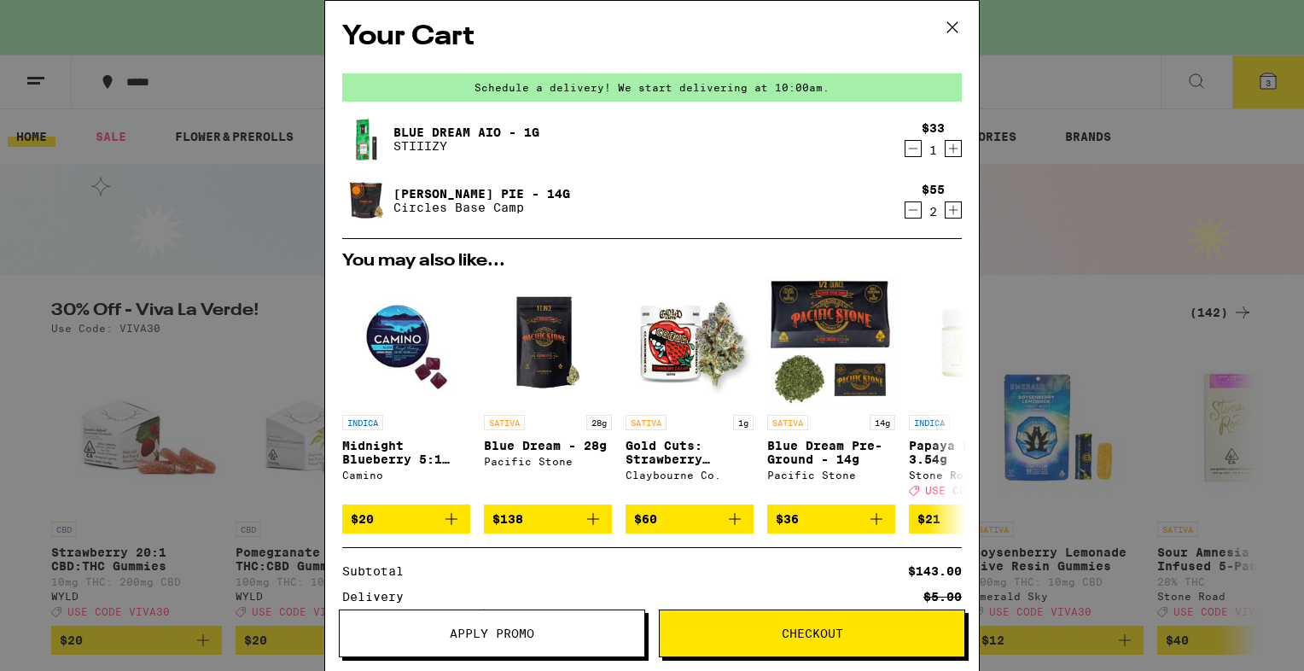
click at [950, 23] on icon at bounding box center [952, 28] width 26 height 26
